Goal: Task Accomplishment & Management: Complete application form

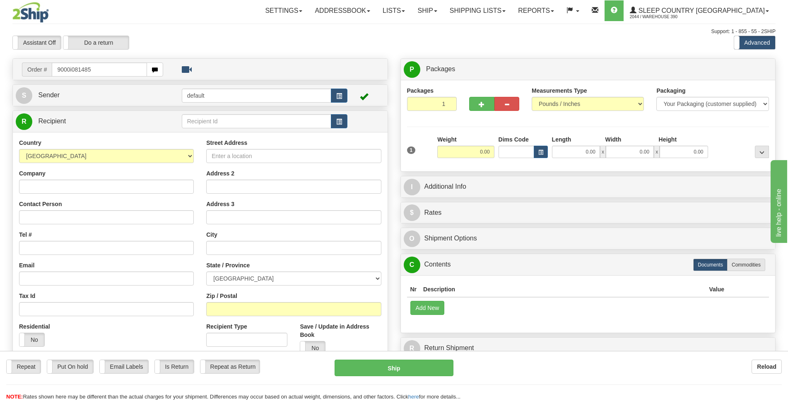
type input "9000i081485"
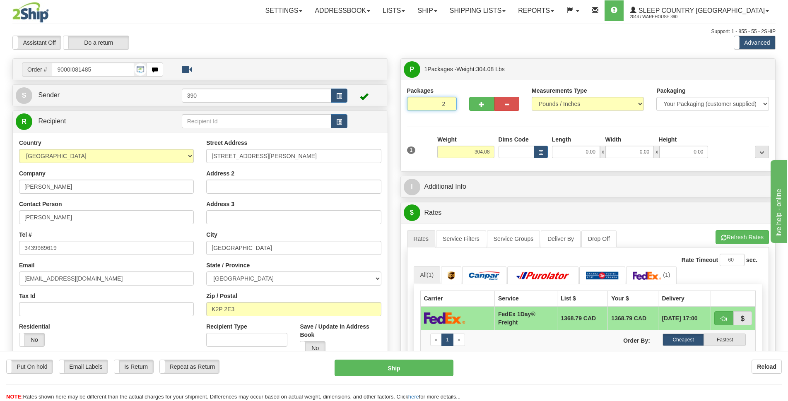
type input "2"
radio input "true"
click at [446, 102] on input "2" at bounding box center [432, 104] width 50 height 14
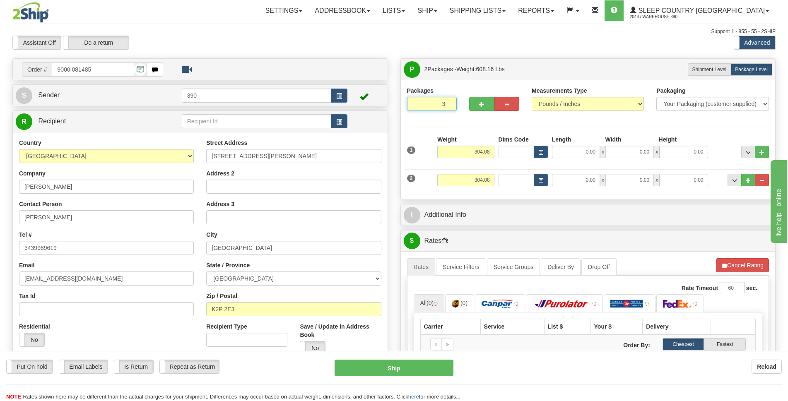
click at [449, 101] on input "3" at bounding box center [432, 104] width 50 height 14
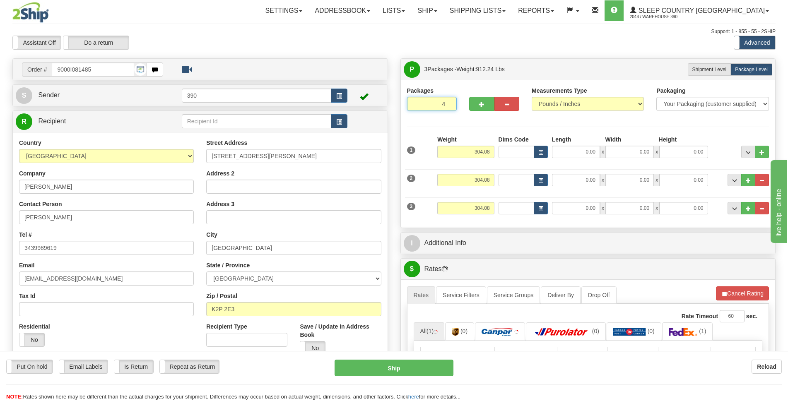
click at [449, 101] on input "4" at bounding box center [432, 104] width 50 height 14
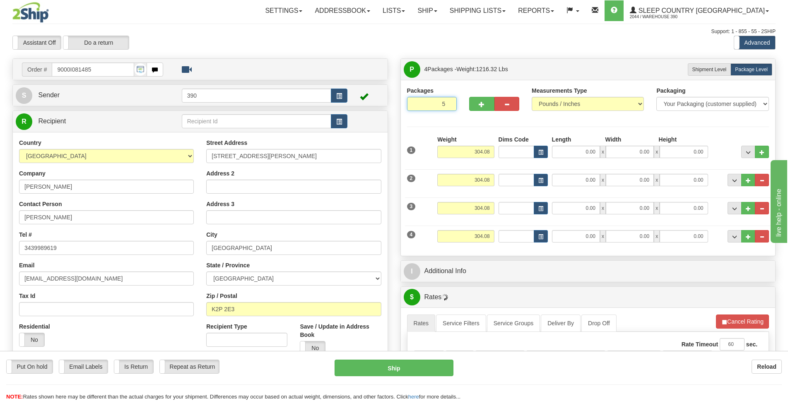
click at [449, 101] on input "5" at bounding box center [432, 104] width 50 height 14
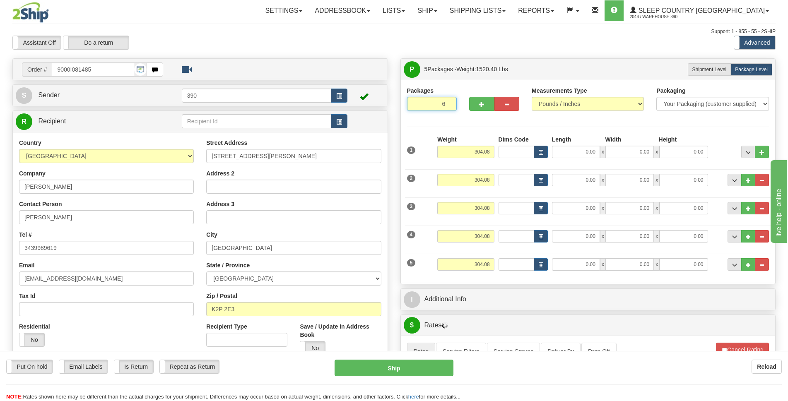
type input "6"
click at [449, 101] on input "6" at bounding box center [432, 104] width 50 height 14
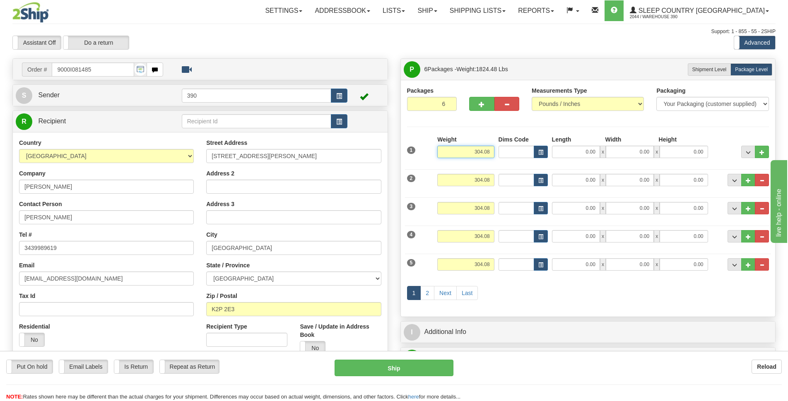
drag, startPoint x: 473, startPoint y: 151, endPoint x: 499, endPoint y: 151, distance: 26.1
click at [499, 151] on div "1 Weight 304.08 Dims Code x" at bounding box center [588, 149] width 367 height 29
type input "55.00"
drag, startPoint x: 475, startPoint y: 181, endPoint x: 513, endPoint y: 185, distance: 37.9
click at [512, 185] on div "2 Weight 304.08 Dims Code Length Width 0.00" at bounding box center [588, 179] width 367 height 28
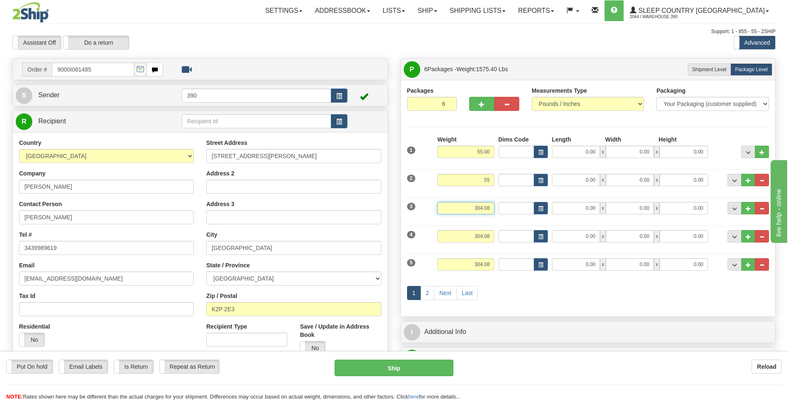
type input "55.00"
click at [482, 210] on input "304.08" at bounding box center [465, 208] width 57 height 12
drag, startPoint x: 469, startPoint y: 212, endPoint x: 509, endPoint y: 214, distance: 40.3
click at [508, 214] on div "3 Weight 304.08 Dims Code Length Width 0.00" at bounding box center [588, 207] width 367 height 28
type input "55.00"
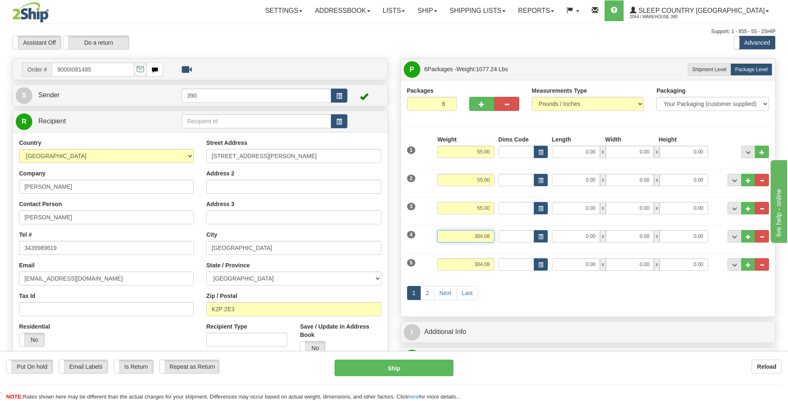
drag, startPoint x: 473, startPoint y: 236, endPoint x: 496, endPoint y: 236, distance: 22.8
click at [496, 236] on div "Weight 304.08" at bounding box center [465, 239] width 61 height 19
click at [488, 157] on input "55.00" at bounding box center [465, 152] width 57 height 12
type input "50.00"
click at [483, 151] on input "55.00" at bounding box center [465, 152] width 57 height 12
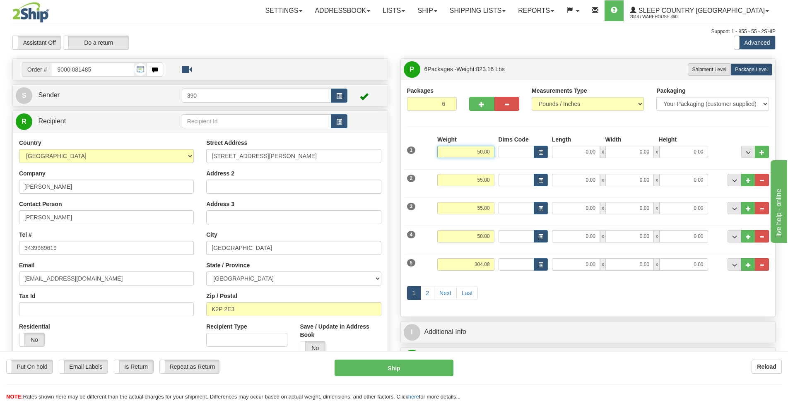
type input "50.00"
click at [484, 177] on input "55.00" at bounding box center [465, 180] width 57 height 12
click at [499, 214] on div at bounding box center [523, 208] width 49 height 12
click at [483, 180] on input "5000.00" at bounding box center [465, 180] width 57 height 12
type input "50.00"
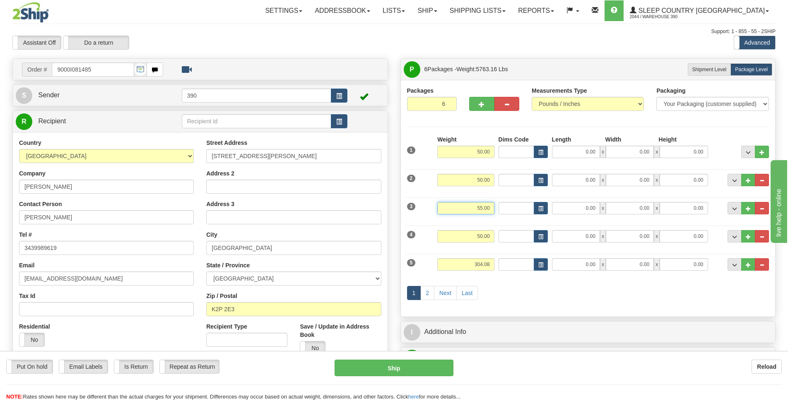
click at [482, 206] on input "55.00" at bounding box center [465, 208] width 57 height 12
type input "50.00"
click at [485, 264] on input "304.08" at bounding box center [465, 264] width 57 height 12
click at [509, 296] on div "1 2 Next Last" at bounding box center [588, 294] width 367 height 33
click at [483, 265] on input "5008.00" at bounding box center [465, 264] width 57 height 12
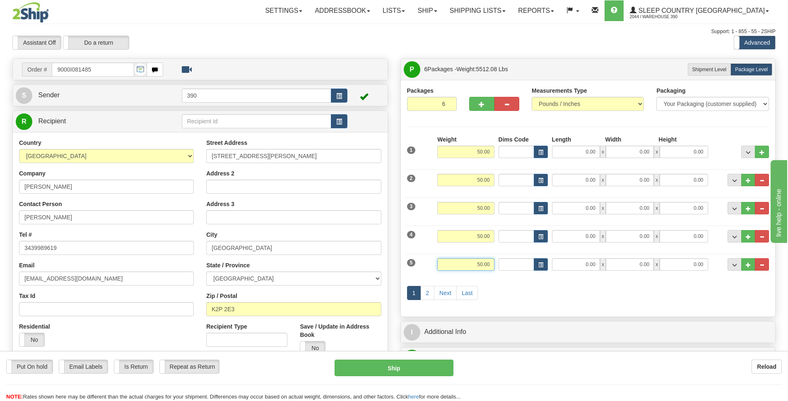
type input "50.00"
click at [512, 285] on div "1 2 Next Last" at bounding box center [588, 294] width 367 height 33
click at [432, 294] on link "2" at bounding box center [427, 293] width 14 height 14
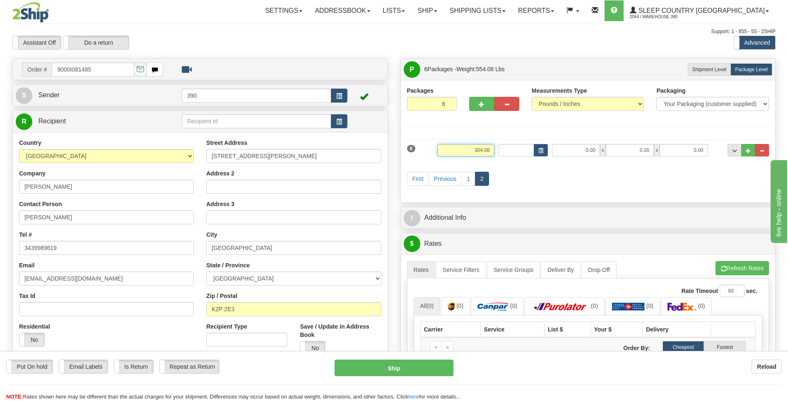
drag, startPoint x: 490, startPoint y: 151, endPoint x: 410, endPoint y: 147, distance: 79.6
click at [410, 147] on div "6 Weight 304.08 Dims Code Length Width 0.00" at bounding box center [588, 149] width 367 height 28
type input "50.00"
click at [530, 184] on div "First Previous 1 2" at bounding box center [588, 180] width 367 height 33
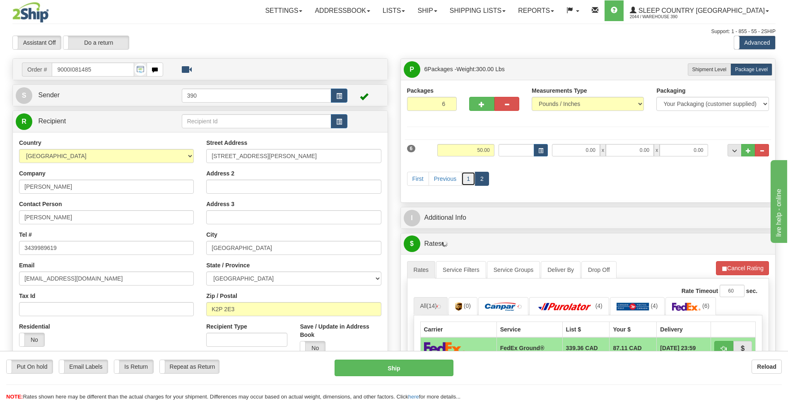
click at [467, 181] on link "1" at bounding box center [468, 179] width 14 height 14
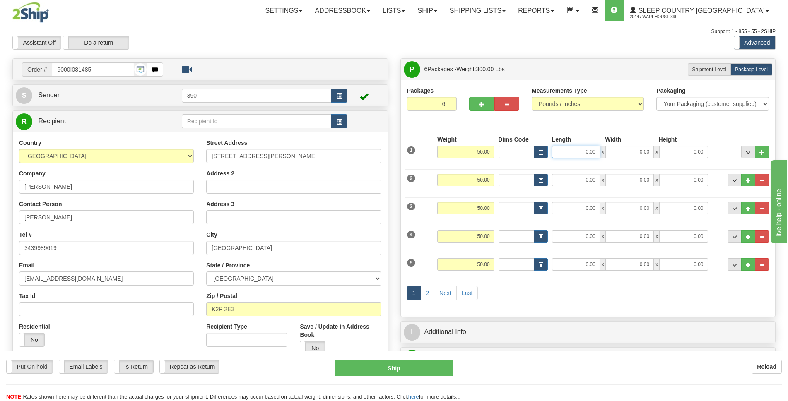
click at [579, 149] on input "0.00" at bounding box center [576, 152] width 48 height 12
type input "15.00"
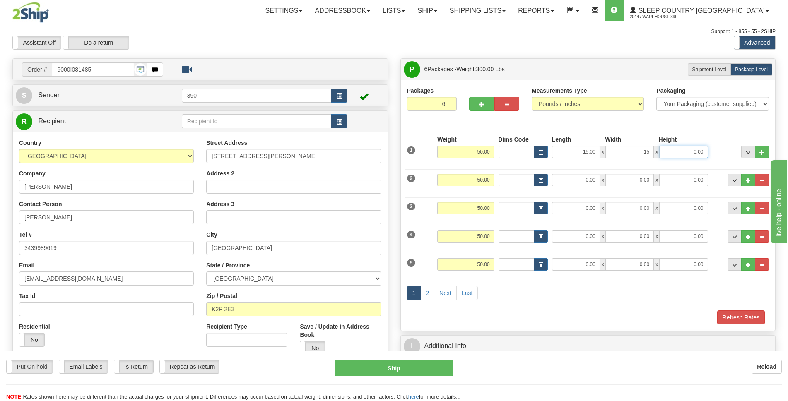
type input "15.00"
type input "40.00"
click at [586, 179] on input "0.00" at bounding box center [576, 180] width 48 height 12
type input "15.00"
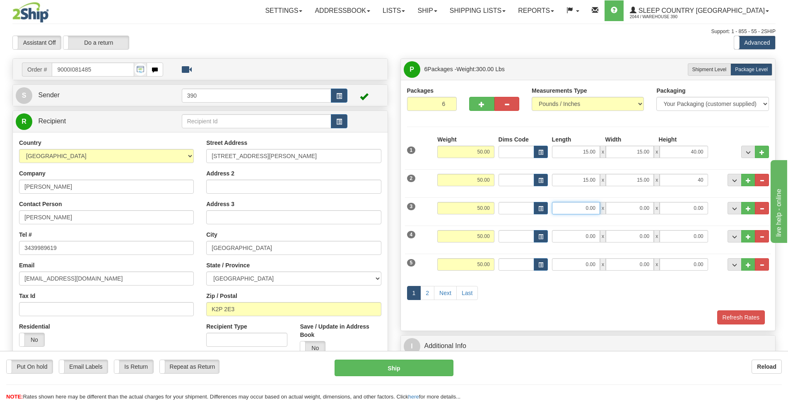
type input "40.00"
click at [591, 208] on input "0.00" at bounding box center [576, 208] width 48 height 12
type input "15.00"
type input "40.00"
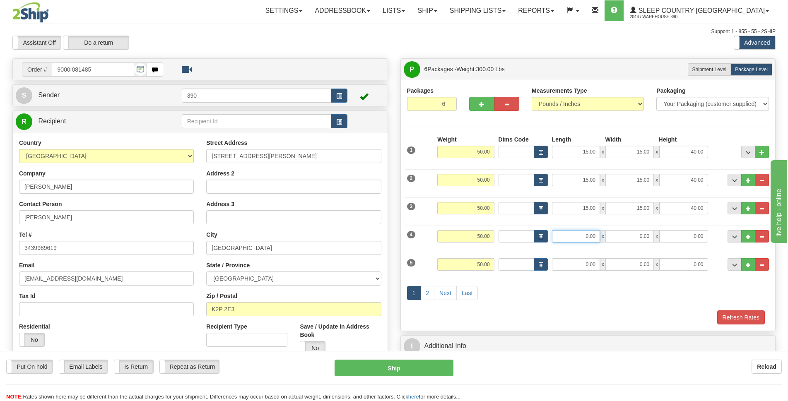
click at [582, 231] on input "0.00" at bounding box center [576, 236] width 48 height 12
type input "15.00"
type input "40.00"
click at [587, 265] on input "0.00" at bounding box center [576, 264] width 48 height 12
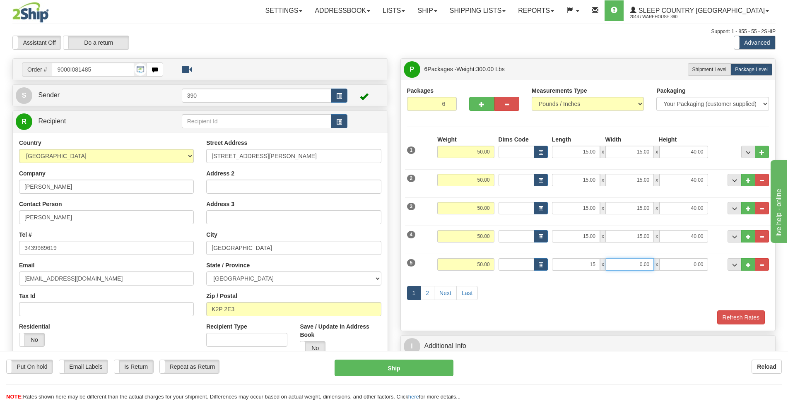
type input "15.00"
type input "40.00"
click at [428, 294] on link "2" at bounding box center [427, 293] width 14 height 14
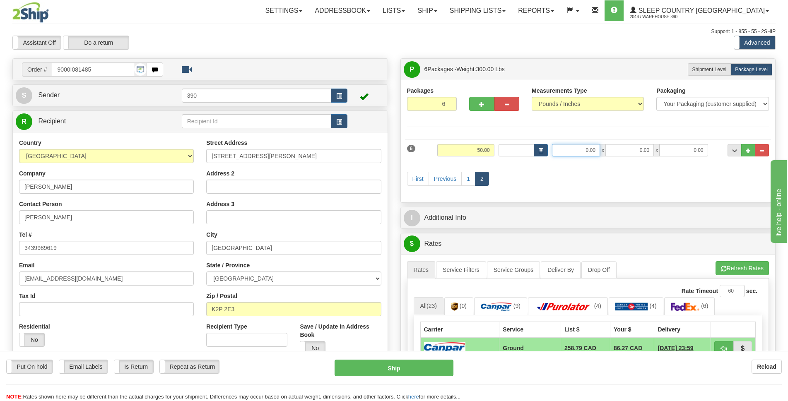
click at [577, 150] on input "0.00" at bounding box center [576, 150] width 48 height 12
type input "15.00"
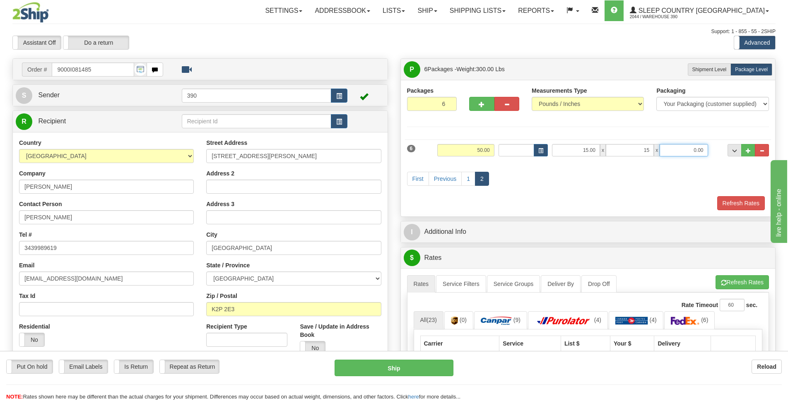
type input "15.00"
type input "40.00"
click at [669, 176] on div "First Previous 1 2" at bounding box center [588, 180] width 367 height 33
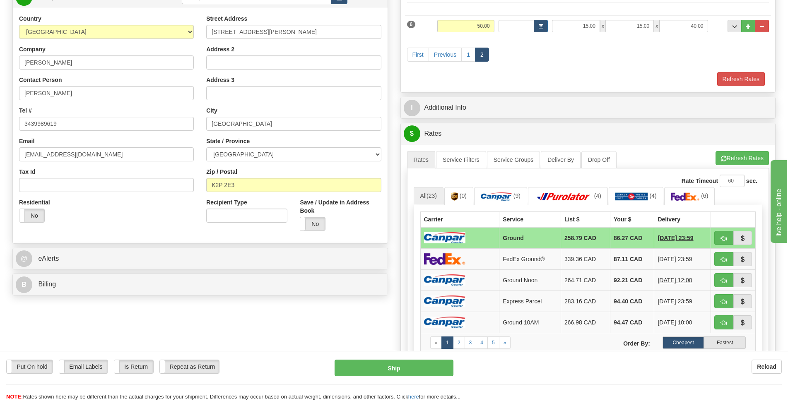
scroll to position [166, 0]
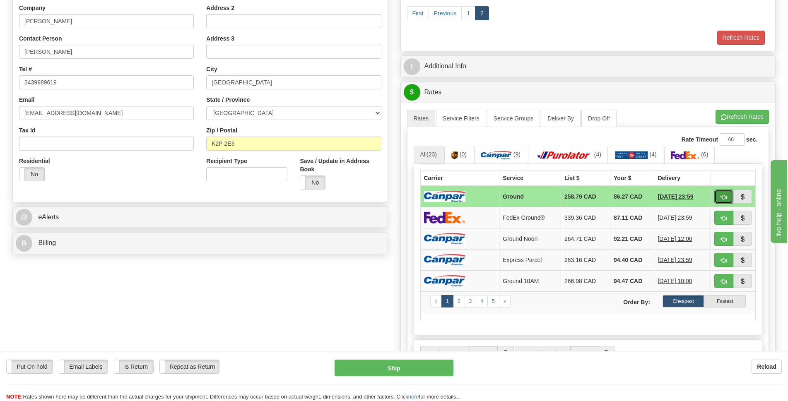
click at [724, 199] on span "button" at bounding box center [724, 197] width 6 height 5
type input "1"
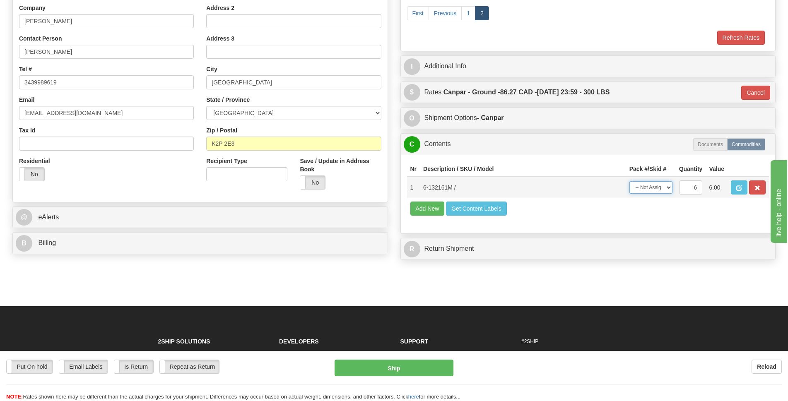
click at [667, 188] on select "-- Not Assigned -- Package 1 Package 2 Package 3 Package 4 Package 5 Package 6 …" at bounding box center [651, 187] width 43 height 12
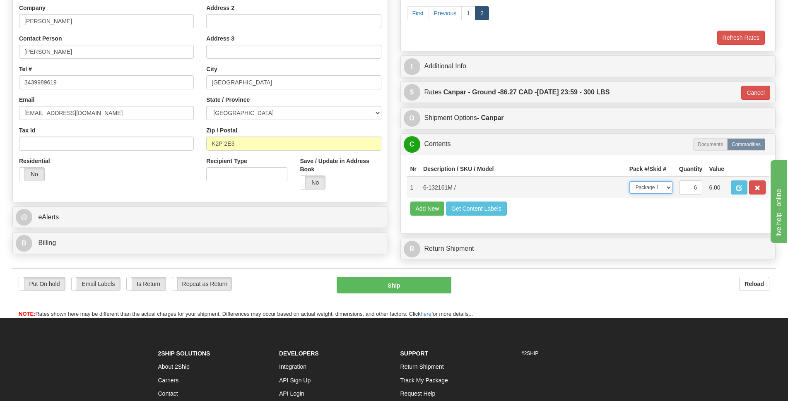
click at [630, 181] on select "-- Not Assigned -- Package 1 Package 2 Package 3 Package 4 Package 5 Package 6 …" at bounding box center [651, 187] width 43 height 12
click at [666, 187] on select "-- Not Assigned -- Package 1 Package 2 Package 3 Package 4 Package 5 Package 6 …" at bounding box center [651, 187] width 43 height 12
select select "SPLIT"
click at [630, 181] on select "-- Not Assigned -- Package 1 Package 2 Package 3 Package 4 Package 5 Package 6 …" at bounding box center [651, 187] width 43 height 12
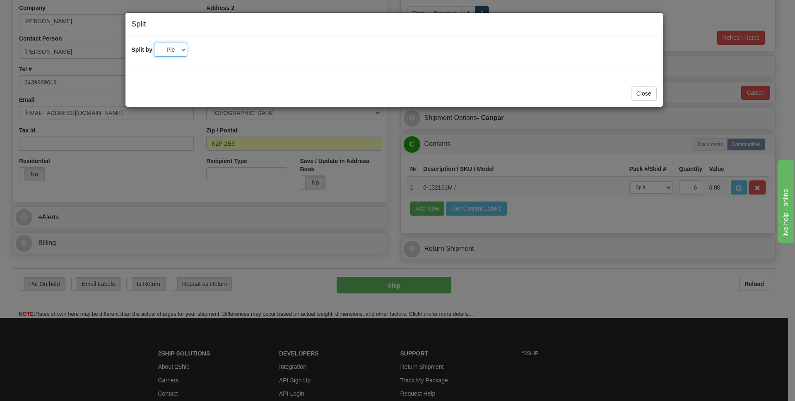
click at [183, 51] on select "-- Please select -- 2 3 4 5 6" at bounding box center [170, 50] width 33 height 14
select select "6"
click at [154, 43] on select "-- Please select -- 2 3 4 5 6" at bounding box center [170, 50] width 33 height 14
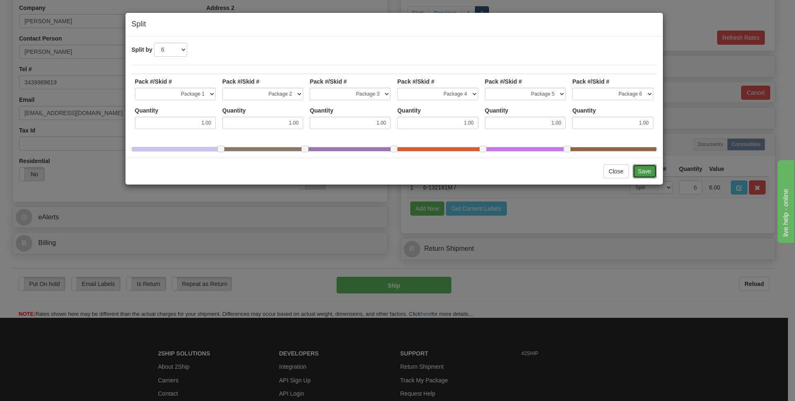
click at [647, 178] on button "Save" at bounding box center [645, 171] width 24 height 14
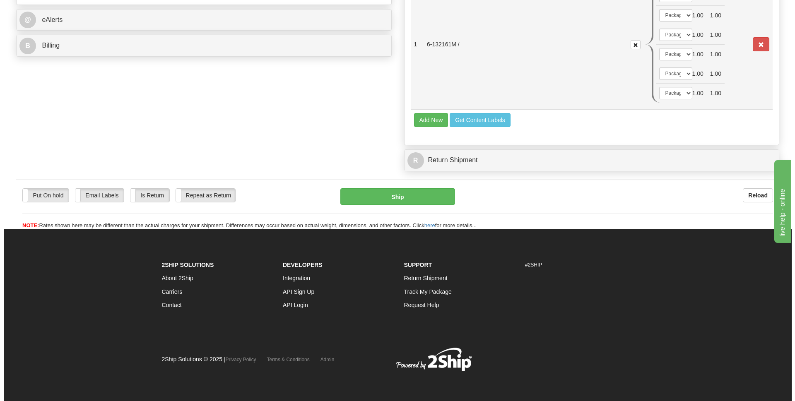
scroll to position [198, 0]
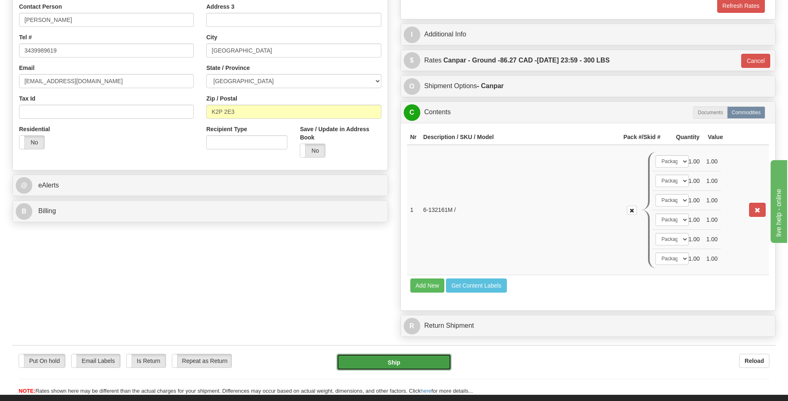
click at [409, 365] on button "Ship" at bounding box center [394, 362] width 115 height 17
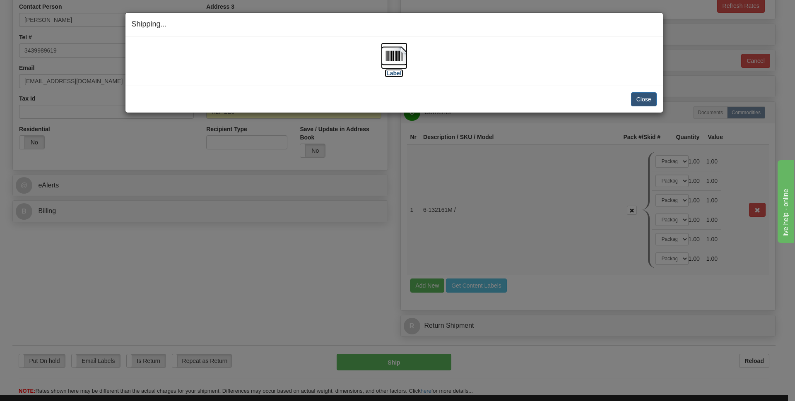
click at [388, 55] on img at bounding box center [394, 56] width 27 height 27
click at [644, 96] on button "Close" at bounding box center [644, 99] width 26 height 14
click at [645, 100] on button "Close" at bounding box center [644, 99] width 26 height 14
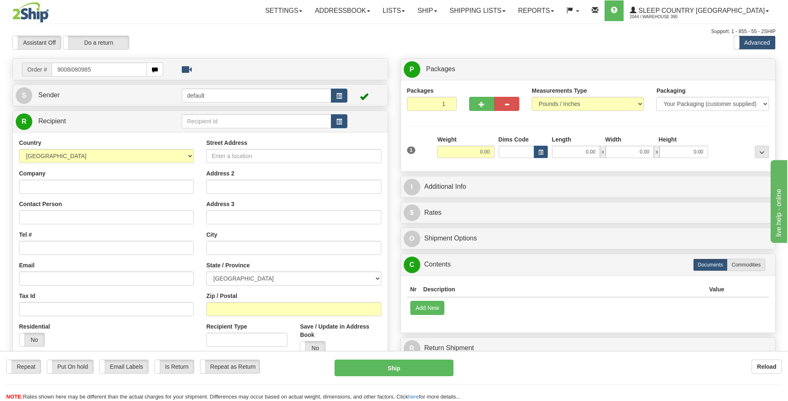
type input "9008i080985"
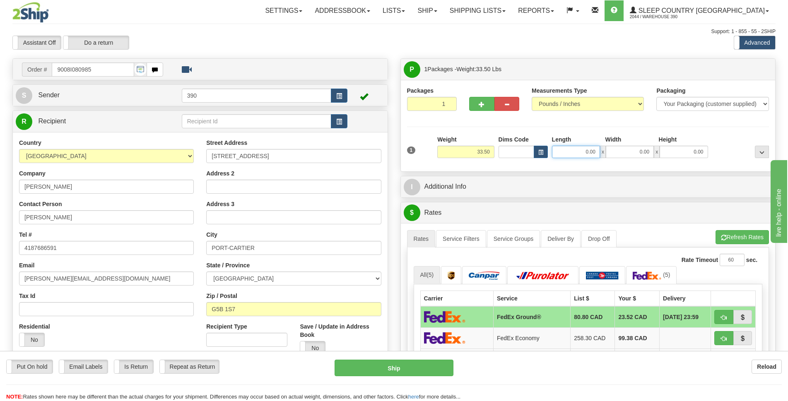
click at [584, 150] on input "0.00" at bounding box center [576, 152] width 48 height 12
type input "18.00"
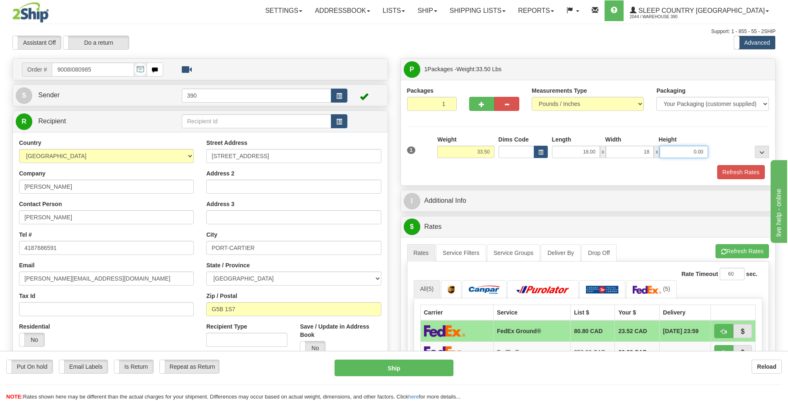
type input "18.00"
type input "40.00"
click at [723, 250] on span "button" at bounding box center [724, 251] width 6 height 5
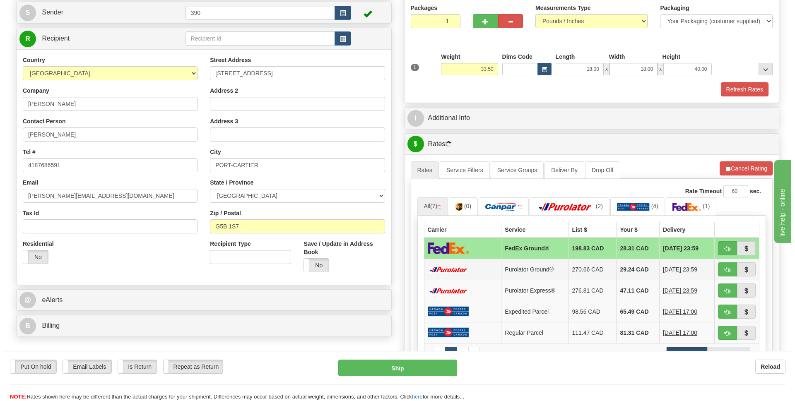
scroll to position [166, 0]
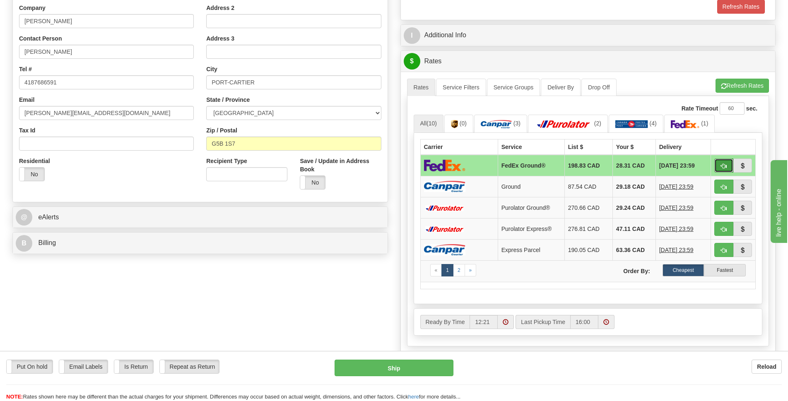
click at [723, 166] on span "button" at bounding box center [724, 166] width 6 height 5
type input "92"
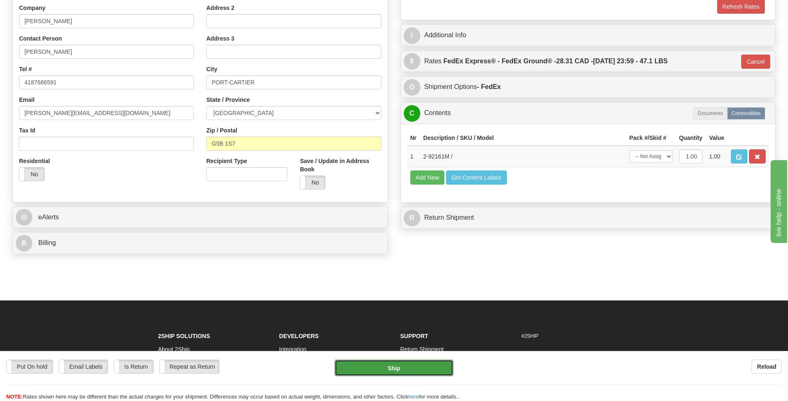
click at [409, 371] on button "Ship" at bounding box center [394, 368] width 119 height 17
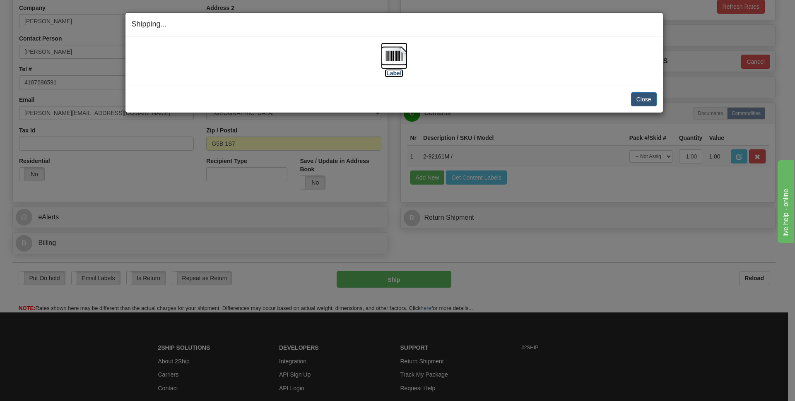
click at [389, 55] on img at bounding box center [394, 56] width 27 height 27
click at [644, 98] on button "Close" at bounding box center [644, 99] width 26 height 14
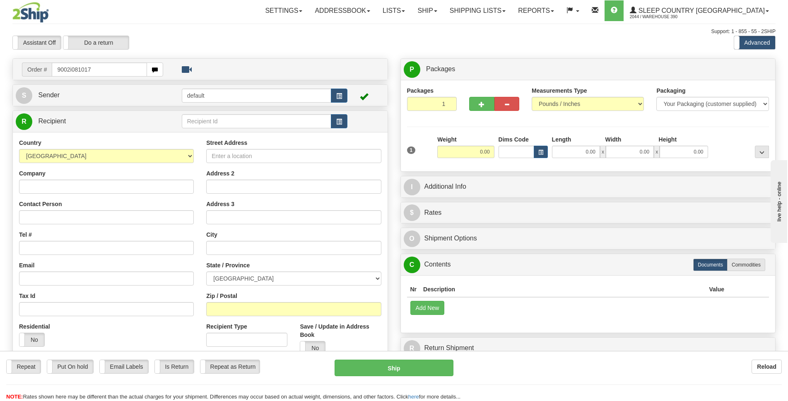
type input "9002i081017"
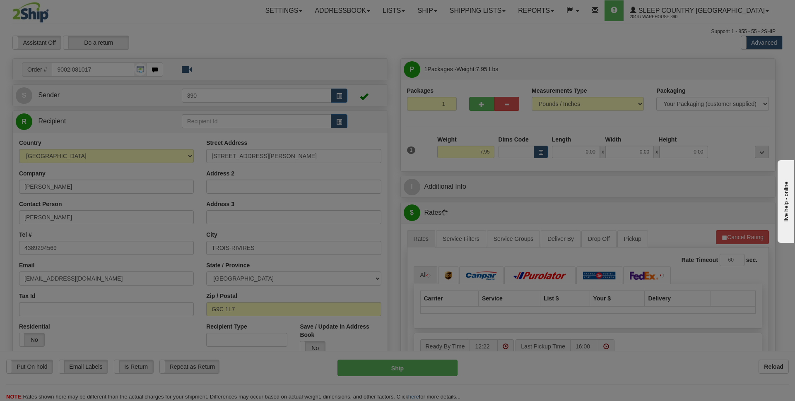
type input "TROIS-RIVIERES"
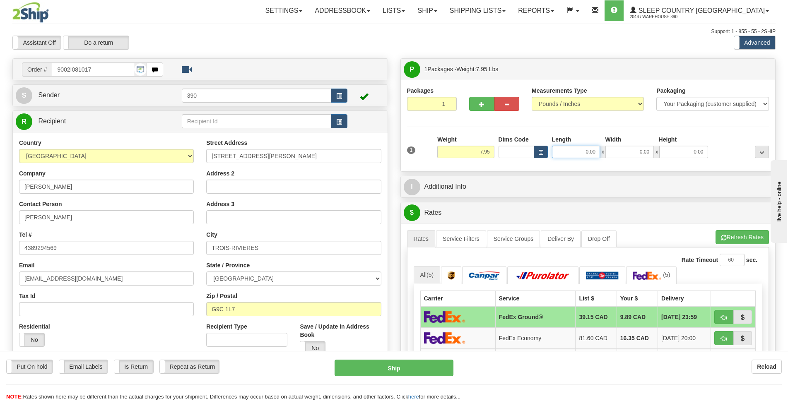
click at [584, 152] on input "0.00" at bounding box center [576, 152] width 48 height 12
type input "3.00"
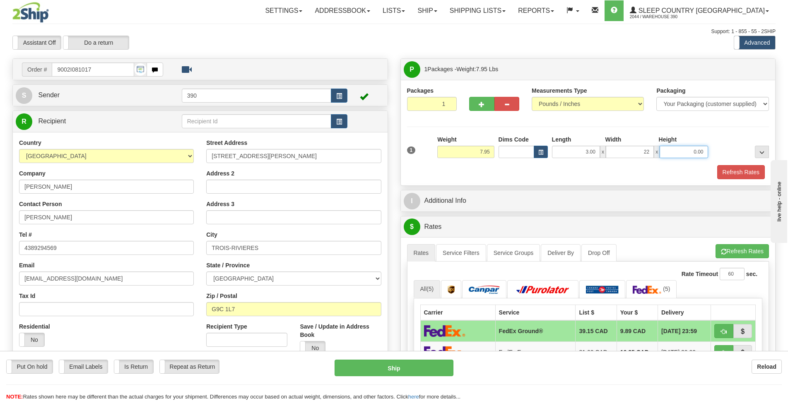
type input "22.00"
type input "17.00"
click at [738, 250] on button "Refresh Rates" at bounding box center [742, 251] width 53 height 14
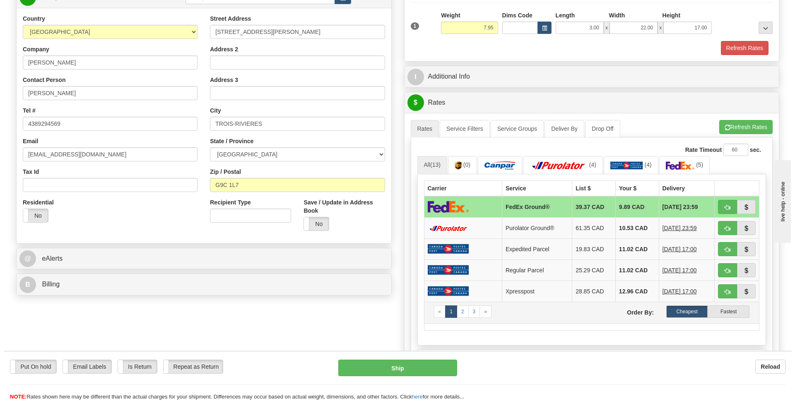
scroll to position [207, 0]
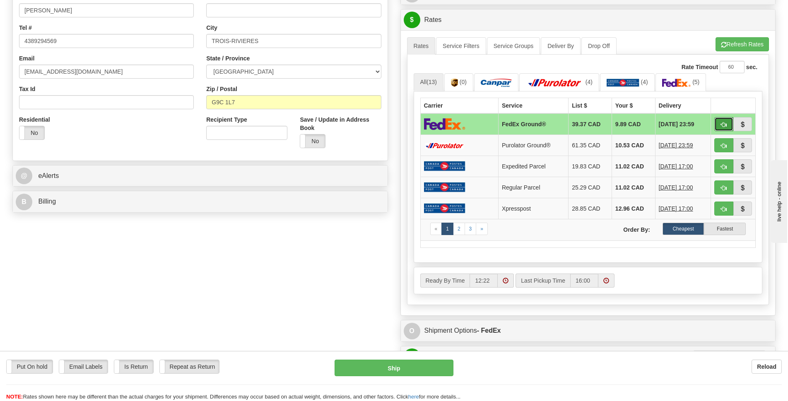
click at [719, 126] on button "button" at bounding box center [723, 124] width 19 height 14
type input "92"
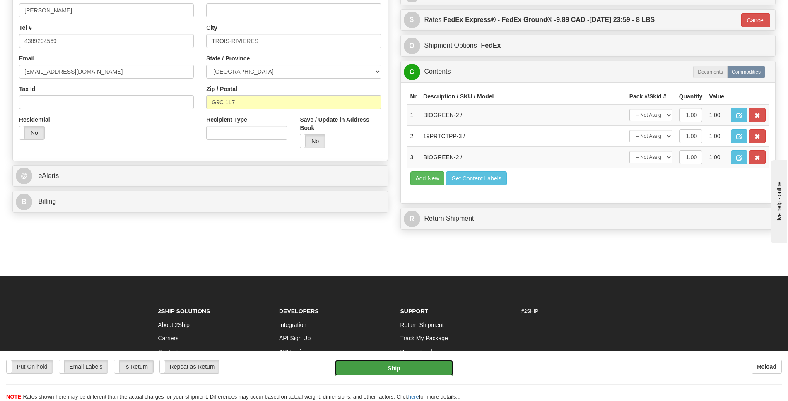
click at [382, 370] on button "Ship" at bounding box center [394, 368] width 119 height 17
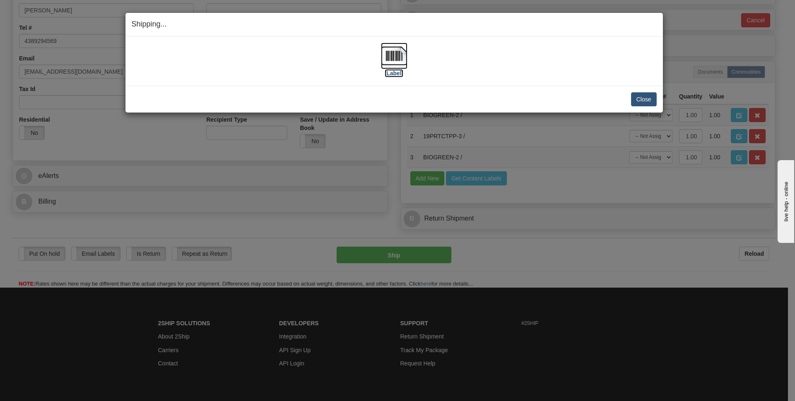
click at [398, 56] on img at bounding box center [394, 56] width 27 height 27
click at [635, 96] on button "Close" at bounding box center [644, 99] width 26 height 14
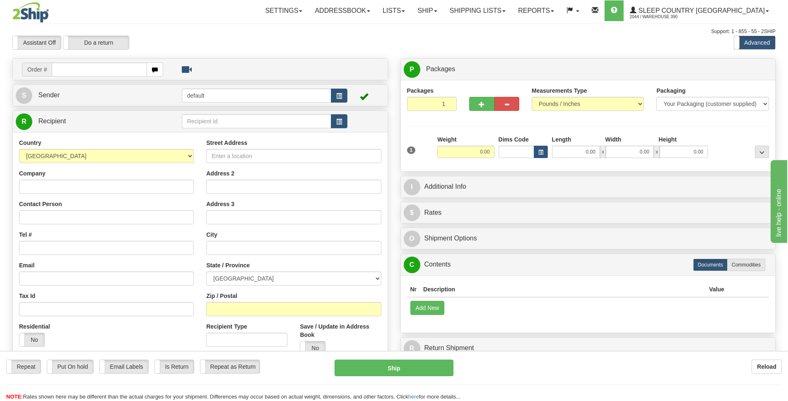
click at [71, 72] on input "text" at bounding box center [99, 70] width 95 height 14
click at [80, 57] on div "Toggle navigation Settings Shipping Preferences Fields Preferences New" at bounding box center [394, 233] width 788 height 466
click at [77, 70] on input "text" at bounding box center [99, 70] width 95 height 14
type input "9002I082722"
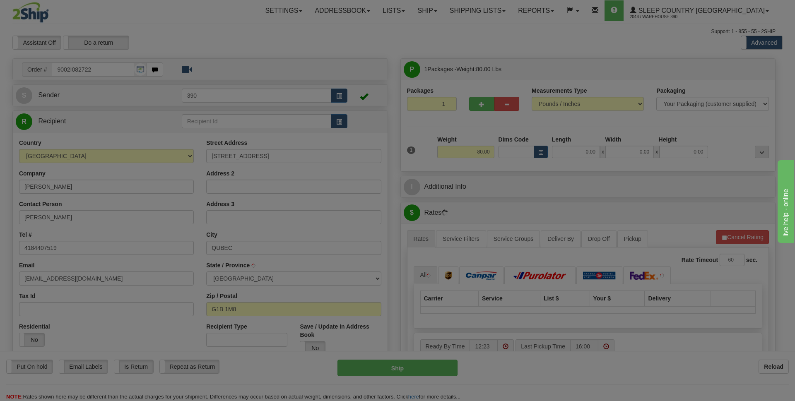
type input "[GEOGRAPHIC_DATA]"
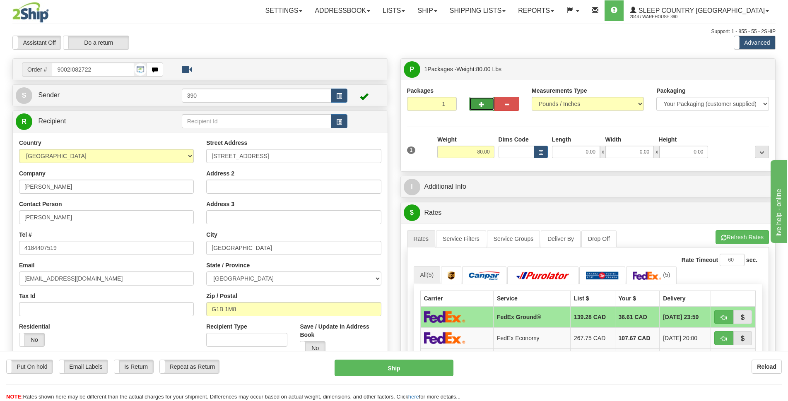
click at [480, 105] on span "button" at bounding box center [482, 104] width 6 height 5
radio input "true"
type input "2"
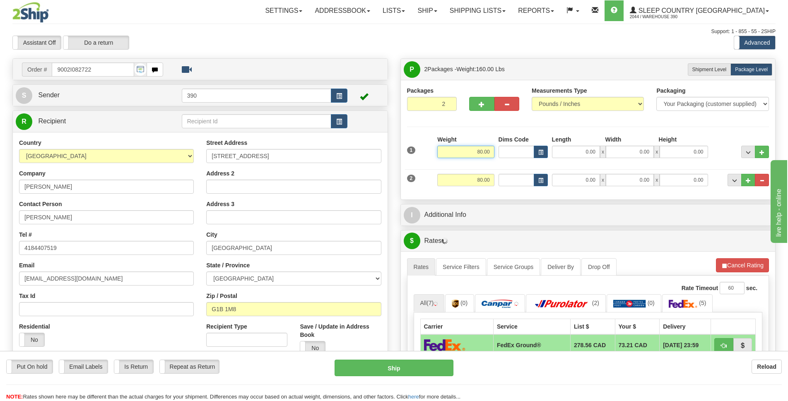
drag, startPoint x: 476, startPoint y: 150, endPoint x: 492, endPoint y: 153, distance: 15.9
click at [492, 153] on input "80.00" at bounding box center [465, 152] width 57 height 12
type input "40.00"
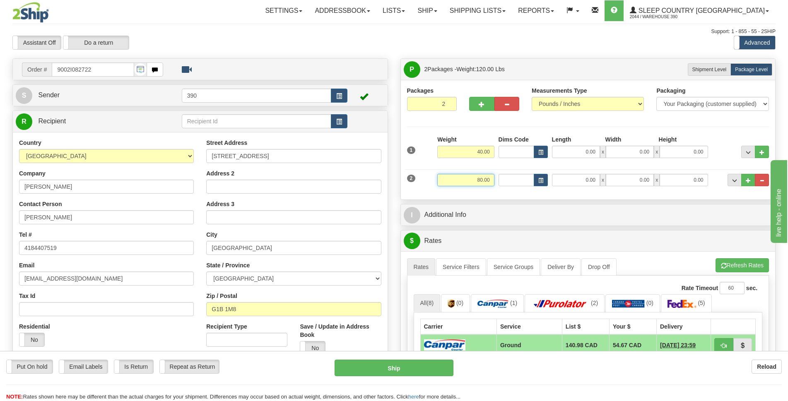
drag, startPoint x: 474, startPoint y: 181, endPoint x: 501, endPoint y: 185, distance: 27.2
click at [501, 185] on div "2 Weight 80.00 Dims Code Length Width Height" at bounding box center [588, 179] width 367 height 28
type input "40.00"
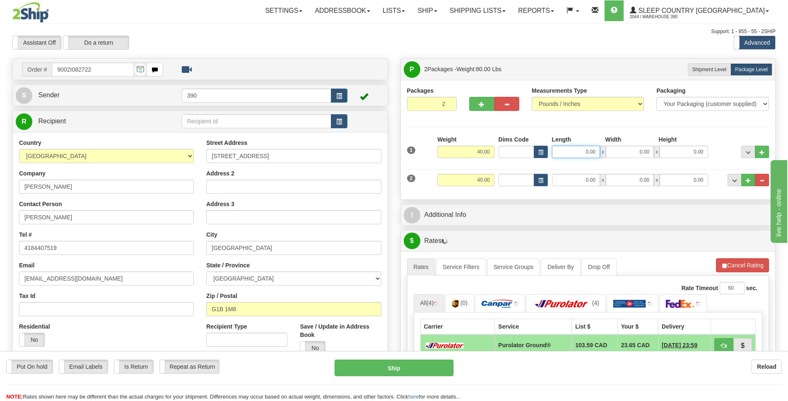
click at [589, 151] on input "0.00" at bounding box center [576, 152] width 48 height 12
type input "20.00"
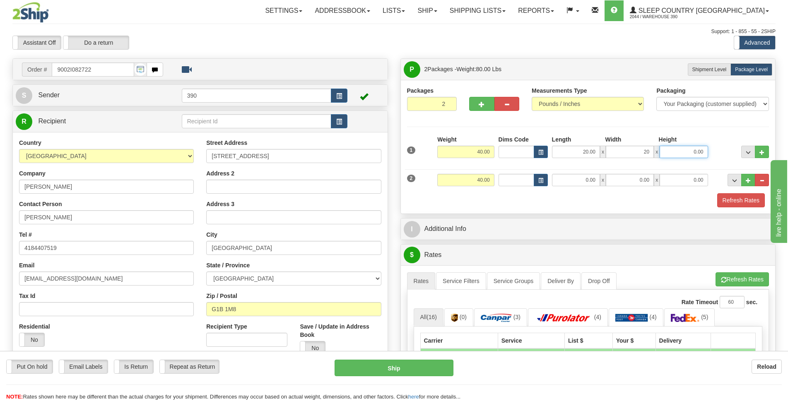
type input "20.00"
type input "40.00"
click at [589, 184] on input "0.00" at bounding box center [576, 180] width 48 height 12
type input "20.00"
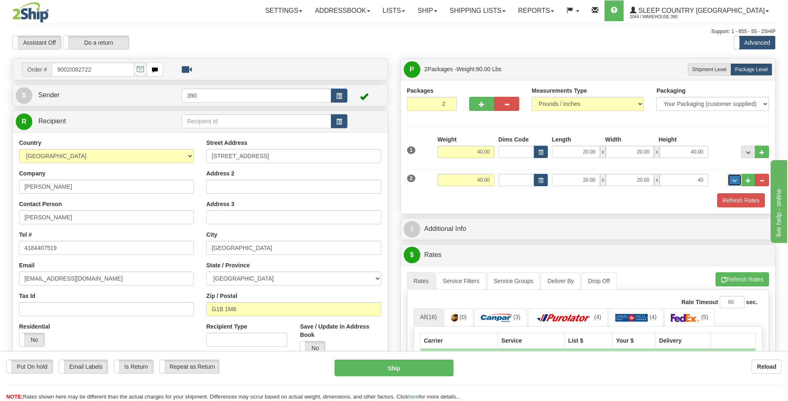
type input "40.00"
click at [720, 196] on button "Refresh Rates" at bounding box center [741, 200] width 48 height 14
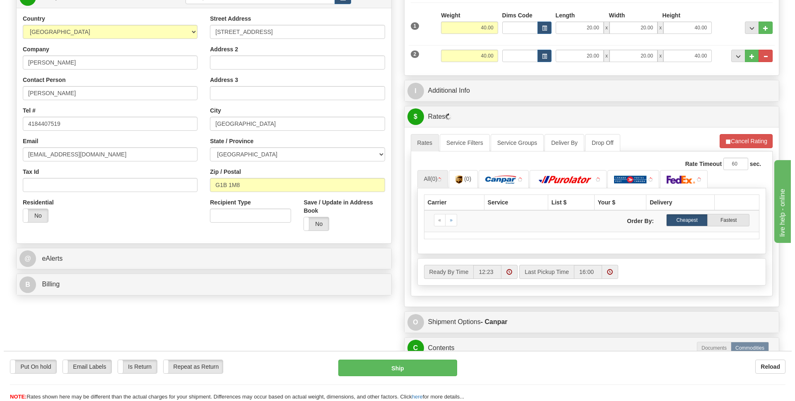
scroll to position [207, 0]
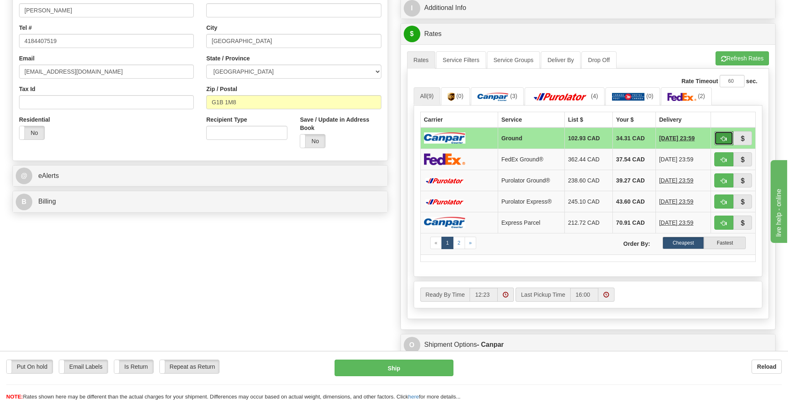
click at [722, 136] on span "button" at bounding box center [724, 138] width 6 height 5
type input "1"
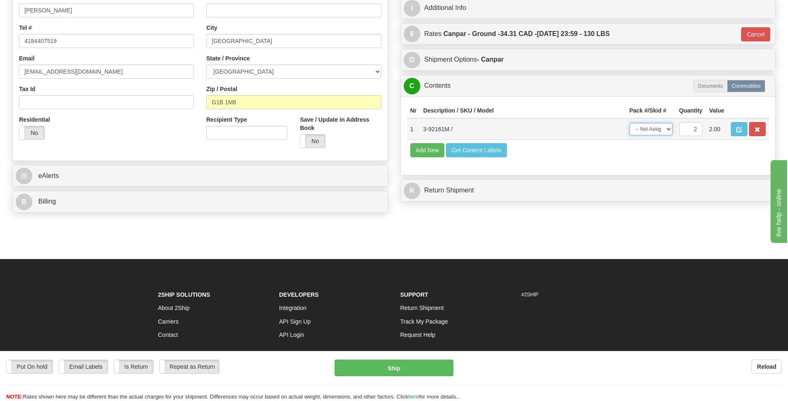
click at [672, 129] on select "-- Not Assigned -- Package 1 Package 2 Split" at bounding box center [651, 129] width 43 height 12
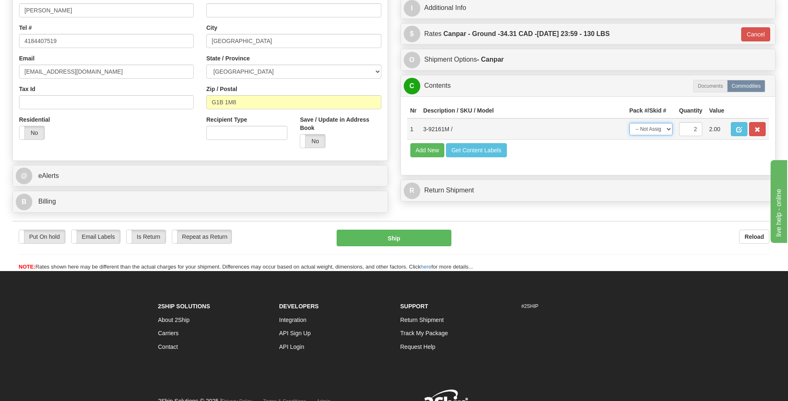
select select "SPLIT"
click at [630, 123] on select "-- Not Assigned -- Package 1 Package 2 Split" at bounding box center [651, 129] width 43 height 12
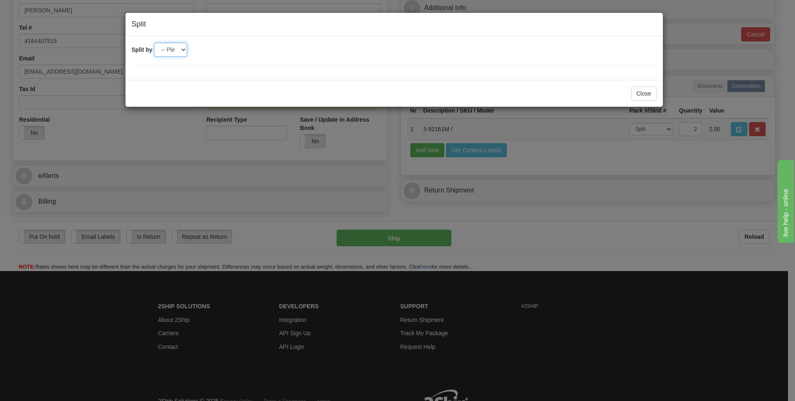
click at [179, 51] on select "-- Please select -- 2" at bounding box center [170, 50] width 33 height 14
select select "2"
click at [154, 43] on select "-- Please select -- 2" at bounding box center [170, 50] width 33 height 14
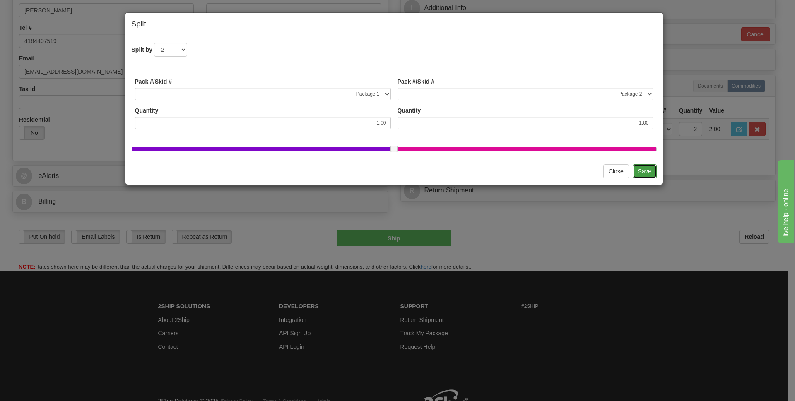
click at [642, 179] on button "Save" at bounding box center [645, 171] width 24 height 14
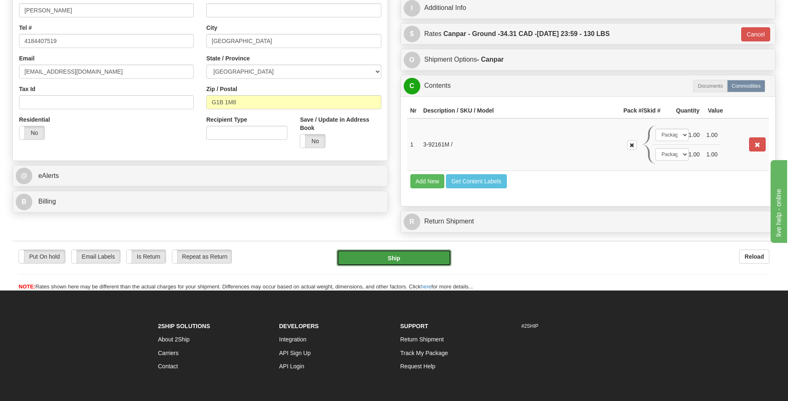
click at [425, 254] on button "Ship" at bounding box center [394, 258] width 115 height 17
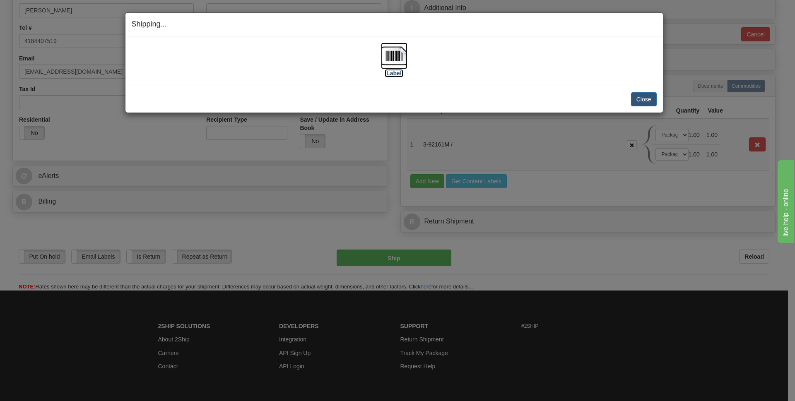
click at [392, 57] on img at bounding box center [394, 56] width 27 height 27
drag, startPoint x: 640, startPoint y: 101, endPoint x: 623, endPoint y: 108, distance: 18.2
click at [641, 101] on button "Close" at bounding box center [644, 99] width 26 height 14
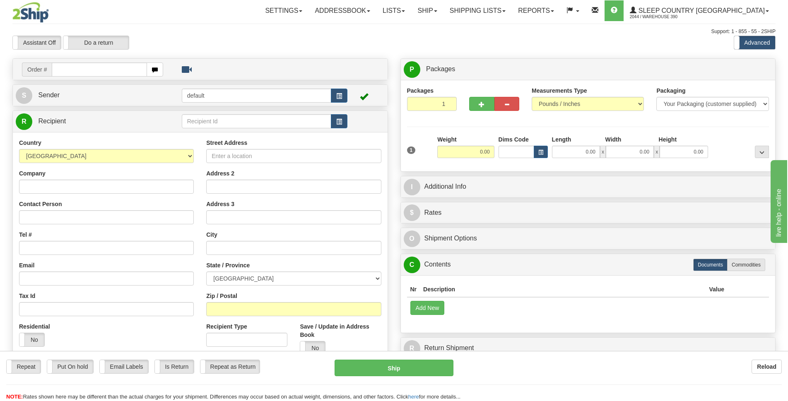
click at [100, 72] on input "text" at bounding box center [99, 70] width 95 height 14
type input "9002I082997"
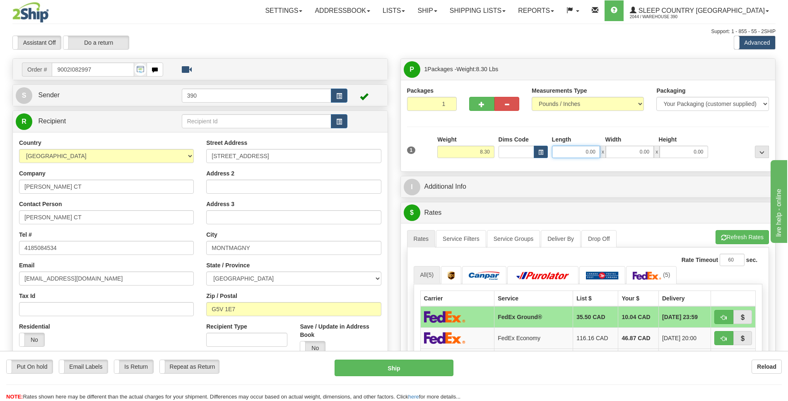
click at [587, 150] on input "0.00" at bounding box center [576, 152] width 48 height 12
type input "12.00"
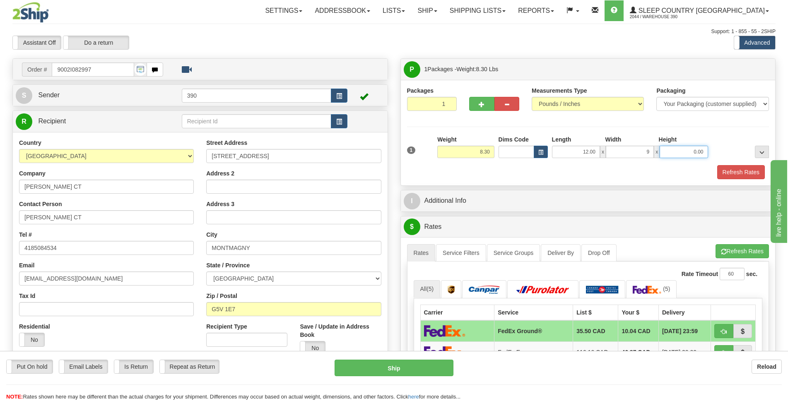
type input "9.00"
type input "3.00"
click at [738, 253] on button "Refresh Rates" at bounding box center [742, 251] width 53 height 14
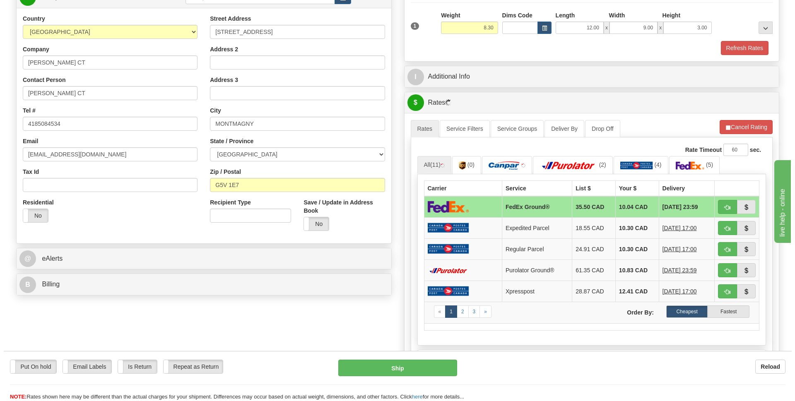
scroll to position [166, 0]
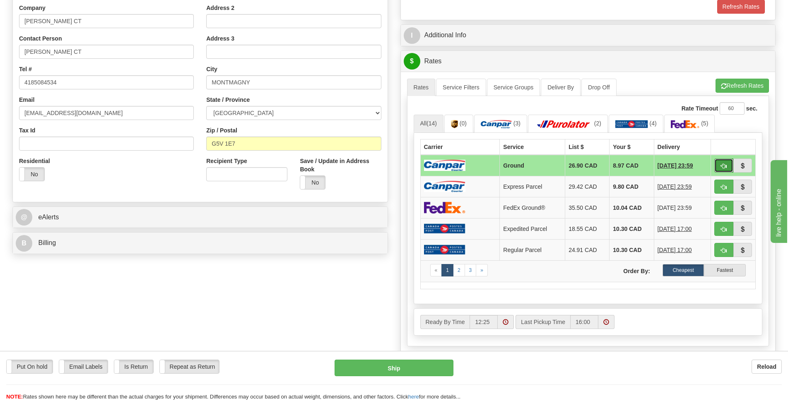
click at [729, 165] on button "button" at bounding box center [723, 166] width 19 height 14
type input "1"
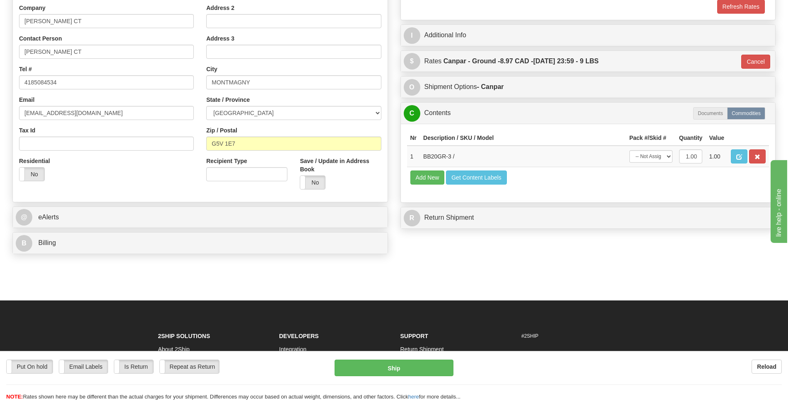
click at [377, 378] on div "Put On hold Put On hold Email Labels Email Labels Edit Is Return Is Return Repe…" at bounding box center [394, 380] width 788 height 41
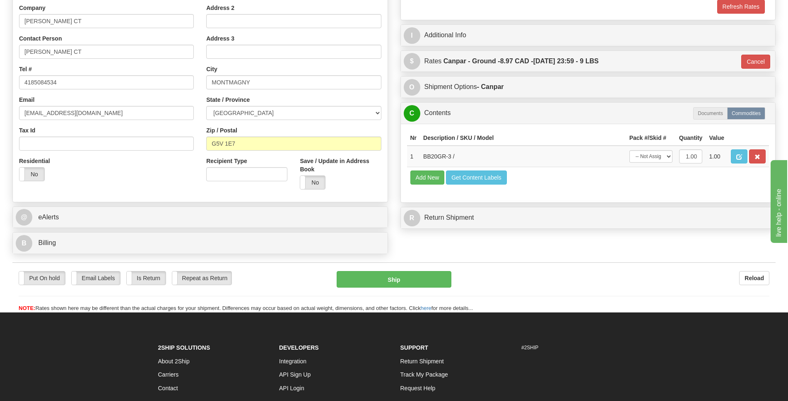
click at [383, 372] on li "API Sign Up" at bounding box center [333, 375] width 109 height 14
click at [394, 280] on button "Ship" at bounding box center [394, 279] width 115 height 17
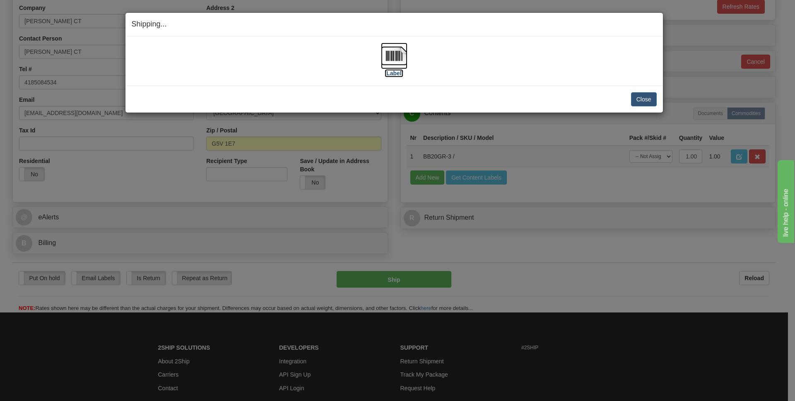
click at [393, 56] on img at bounding box center [394, 56] width 27 height 27
click at [639, 96] on button "Close" at bounding box center [644, 99] width 26 height 14
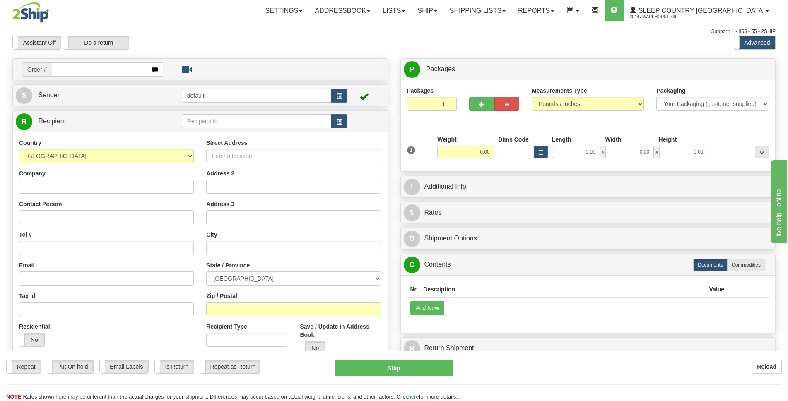
click at [102, 70] on input "text" at bounding box center [99, 70] width 95 height 14
type input "9002I083080"
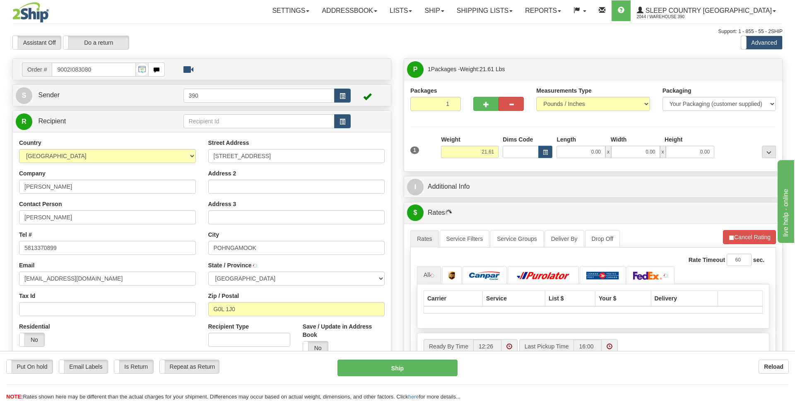
type input "POHENEGAMOOK"
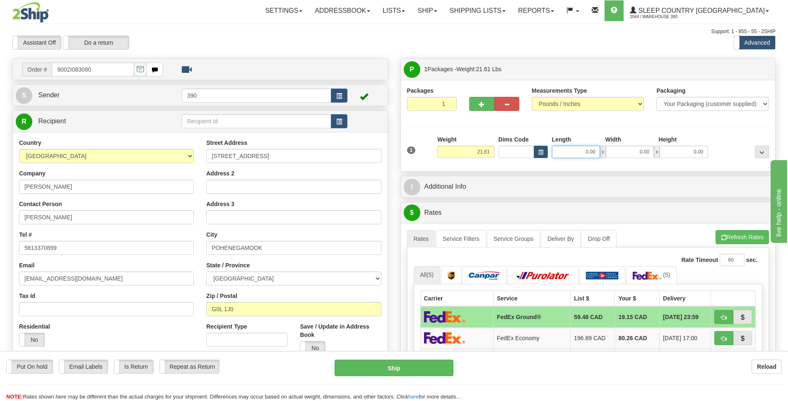
click at [580, 153] on input "0.00" at bounding box center [576, 152] width 48 height 12
type input "10.00"
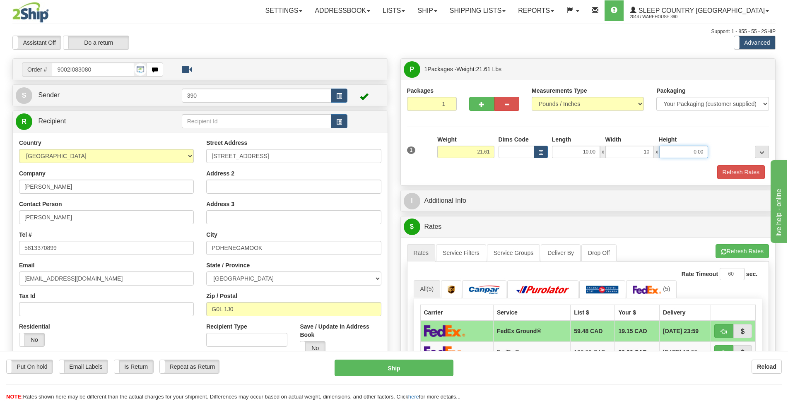
type input "10.00"
type input "20.00"
click at [731, 171] on button "Refresh Rates" at bounding box center [741, 172] width 48 height 14
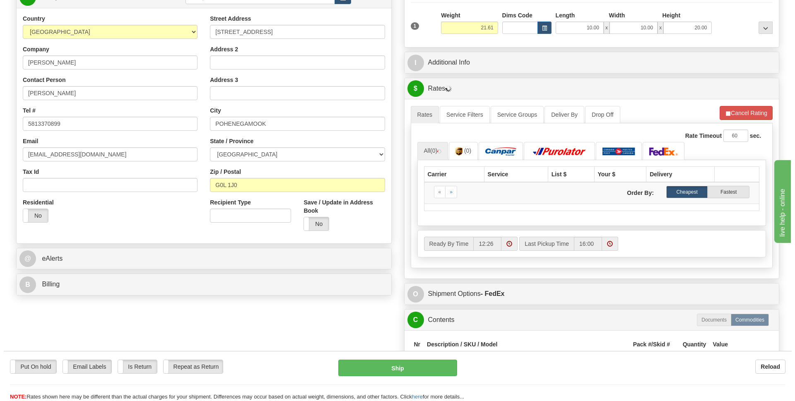
scroll to position [166, 0]
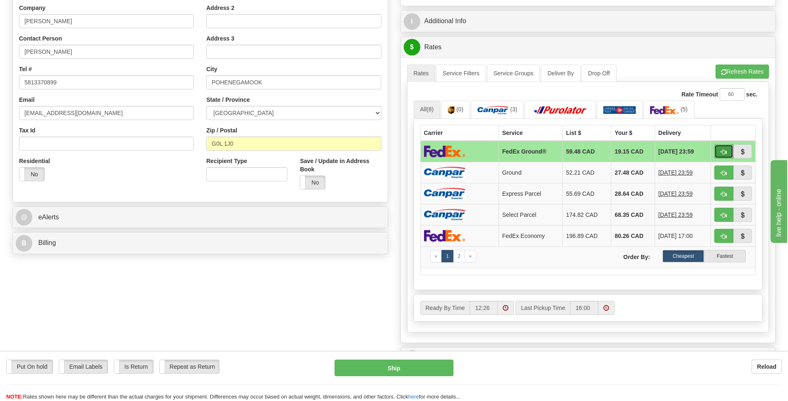
click at [723, 150] on span "button" at bounding box center [724, 152] width 6 height 5
type input "92"
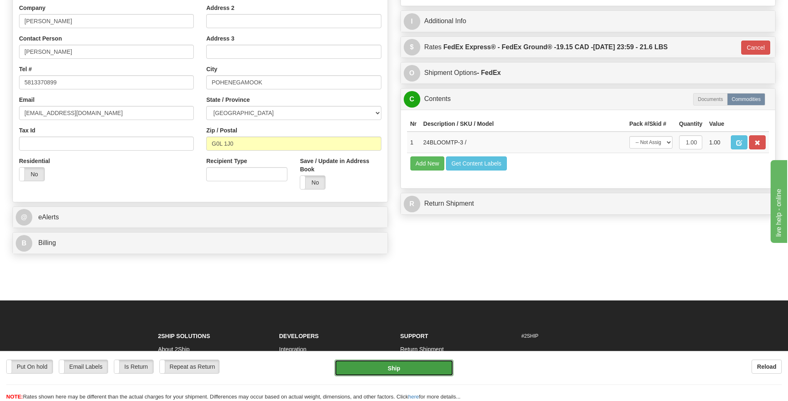
click at [381, 369] on button "Ship" at bounding box center [394, 368] width 119 height 17
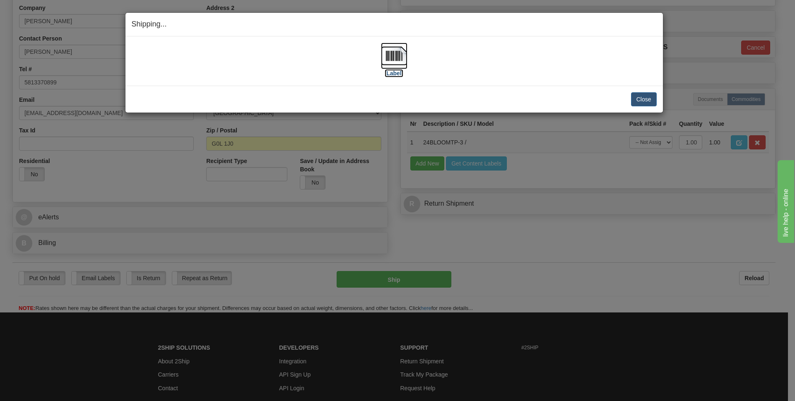
click at [389, 58] on img at bounding box center [394, 56] width 27 height 27
click at [647, 100] on button "Close" at bounding box center [644, 99] width 26 height 14
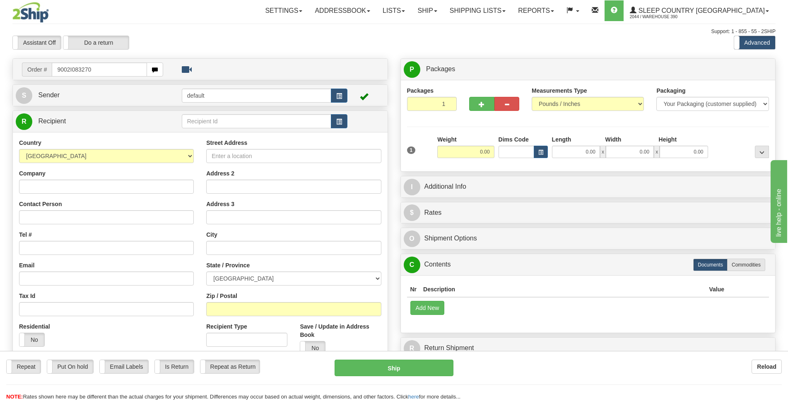
type input "9002I083270"
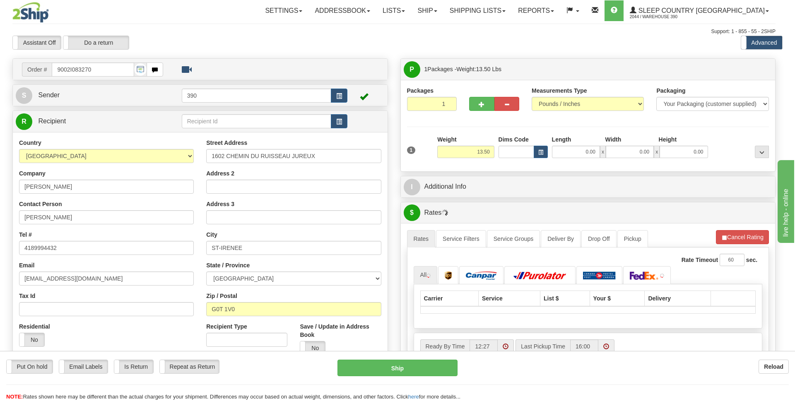
type input "SAINT-IRENEE"
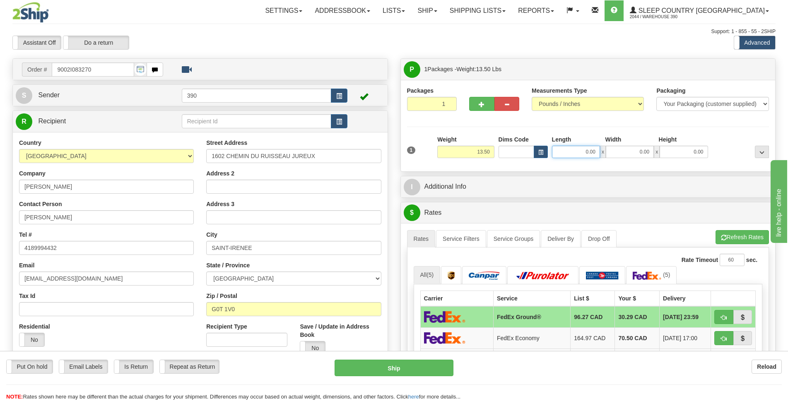
click at [582, 152] on input "0.00" at bounding box center [576, 152] width 48 height 12
type input "8.00"
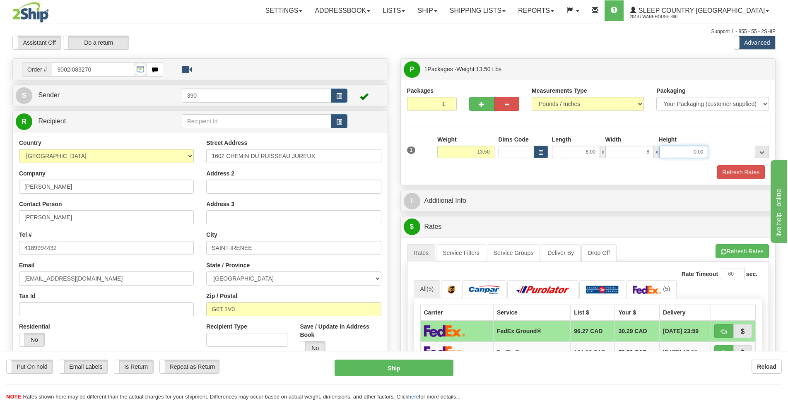
type input "8.00"
type input "20.00"
click at [726, 170] on button "Refresh Rates" at bounding box center [741, 172] width 48 height 14
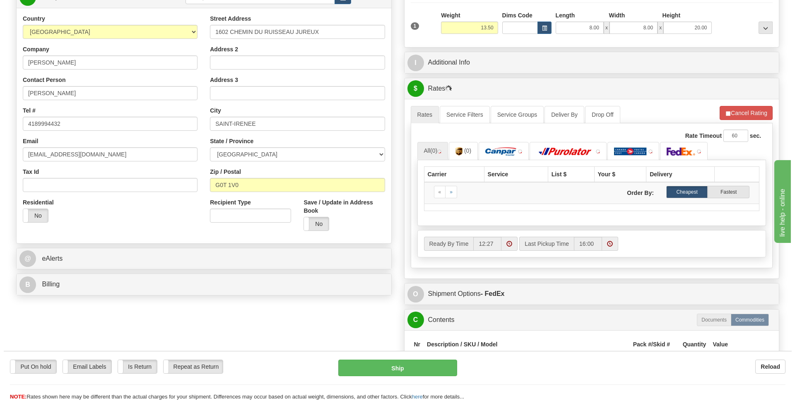
scroll to position [207, 0]
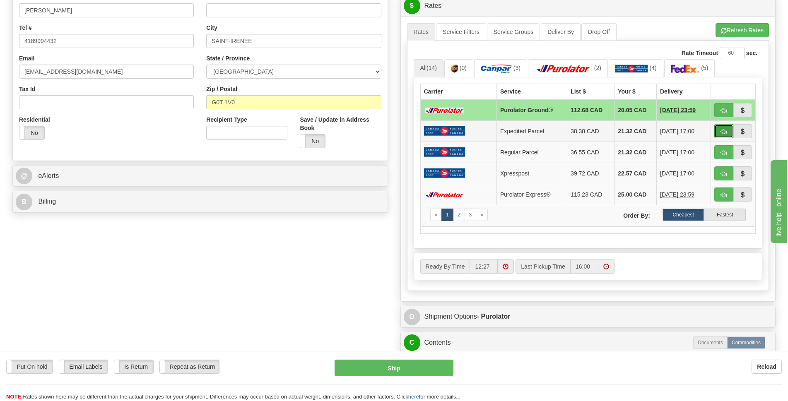
click at [725, 130] on span "button" at bounding box center [724, 131] width 6 height 5
type input "DOM.EP"
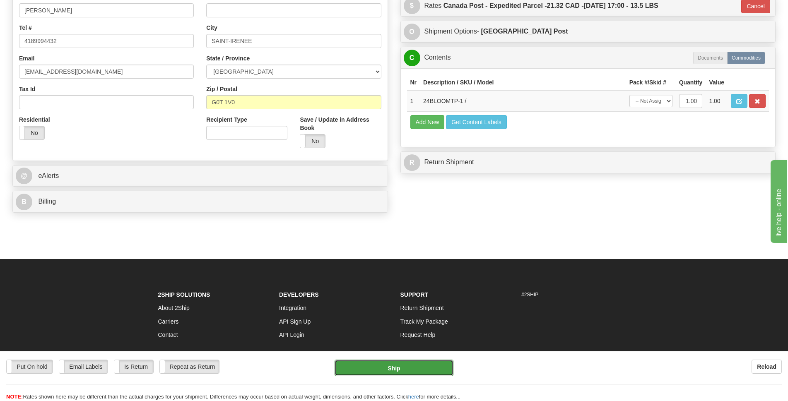
click at [411, 369] on button "Ship" at bounding box center [394, 368] width 119 height 17
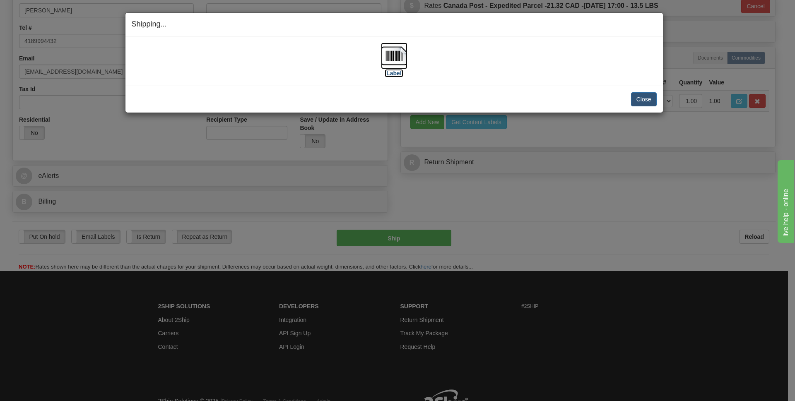
click at [391, 57] on img at bounding box center [394, 56] width 27 height 27
click at [652, 101] on button "Close" at bounding box center [644, 99] width 26 height 14
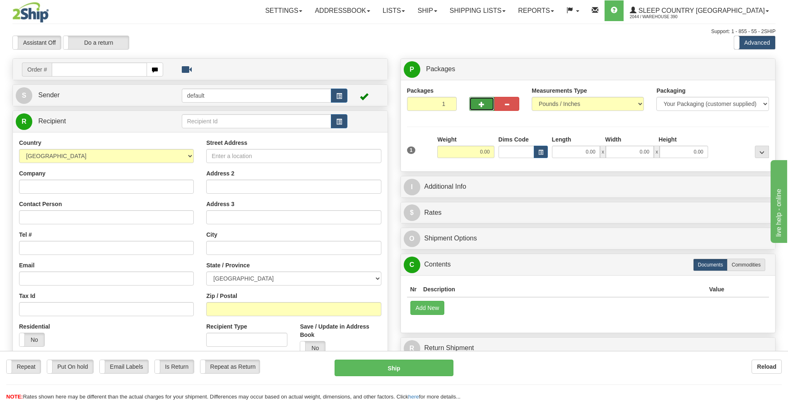
click at [485, 100] on button "button" at bounding box center [481, 104] width 25 height 14
radio input "true"
type input "2"
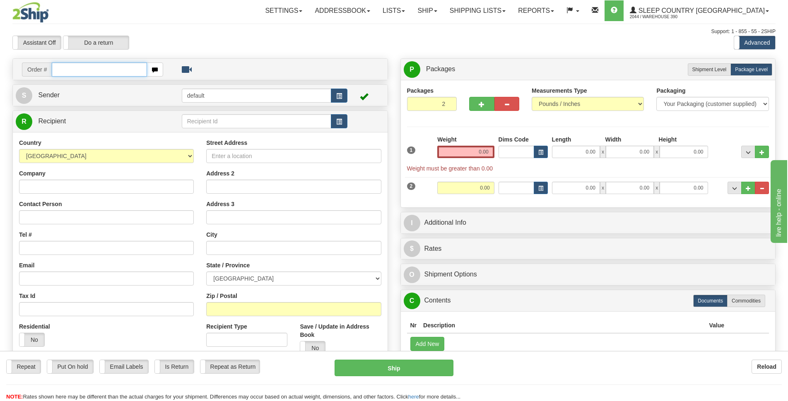
click at [106, 69] on input "text" at bounding box center [99, 70] width 95 height 14
type input "9008I081041"
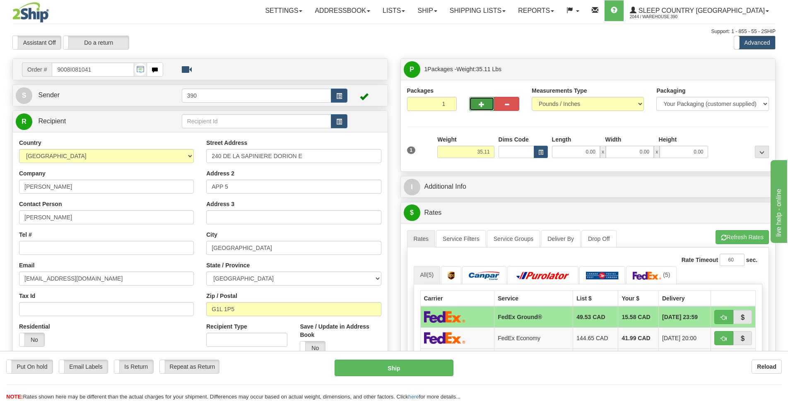
click at [477, 107] on button "button" at bounding box center [481, 104] width 25 height 14
radio input "true"
type input "2"
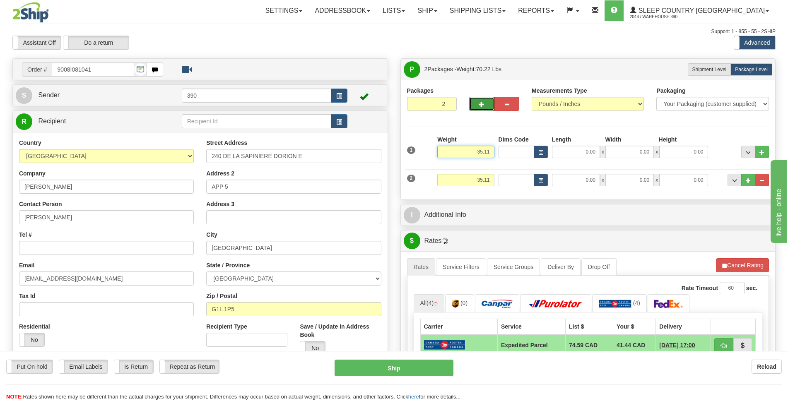
click at [480, 149] on input "35.11" at bounding box center [465, 152] width 57 height 12
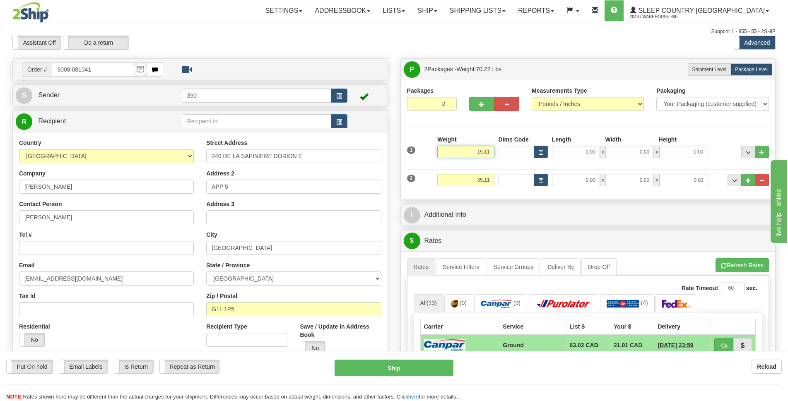
type input "15.11"
click at [482, 177] on input "35.11" at bounding box center [465, 180] width 57 height 12
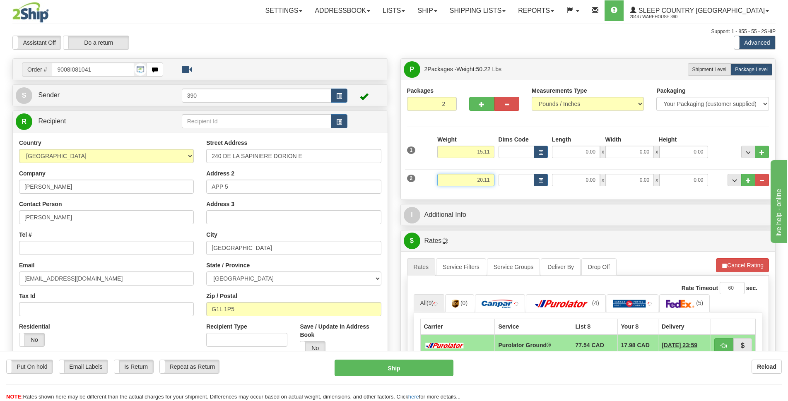
type input "20.11"
click at [582, 152] on input "0.00" at bounding box center [576, 152] width 48 height 12
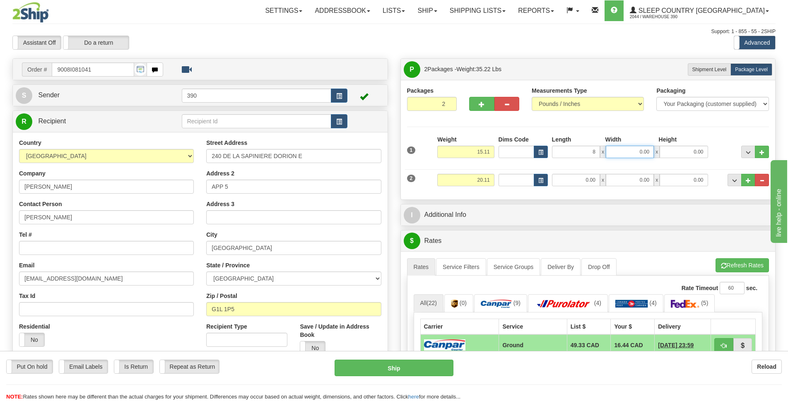
type input "8.00"
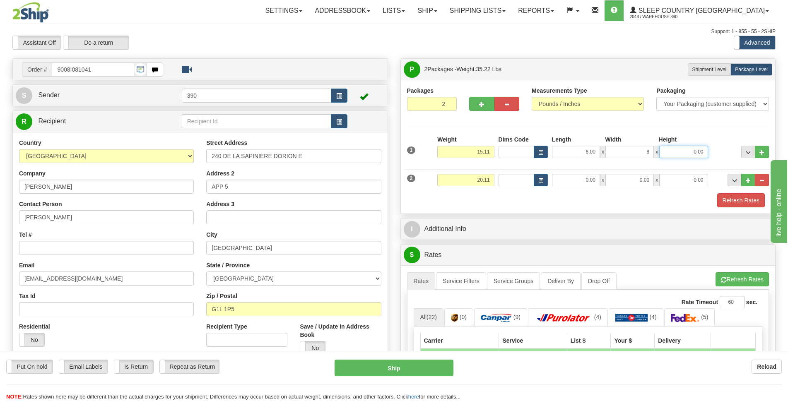
type input "8.00"
type input "20.00"
click at [585, 182] on input "0.00" at bounding box center [576, 180] width 48 height 12
type input "1.00"
type input "10.00"
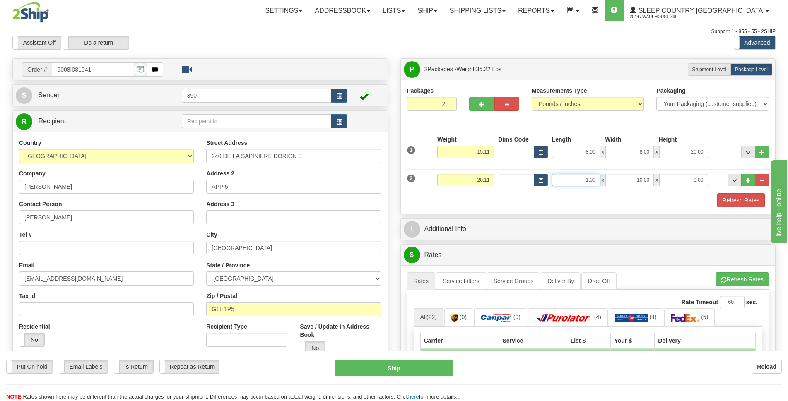
click at [589, 176] on input "1.00" at bounding box center [576, 180] width 48 height 12
type input "10.00"
type input "20.00"
click at [728, 203] on button "Refresh Rates" at bounding box center [741, 200] width 48 height 14
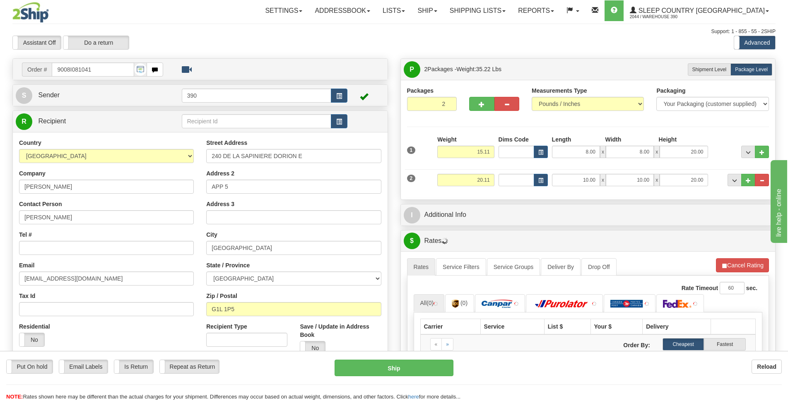
scroll to position [124, 0]
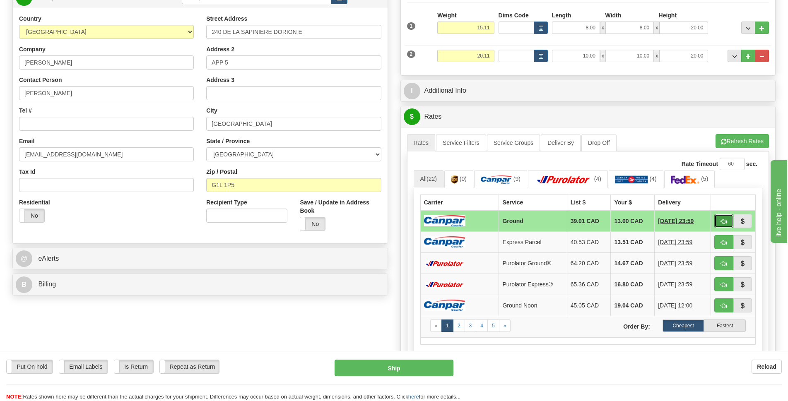
click at [721, 220] on span "button" at bounding box center [724, 221] width 6 height 5
type input "1"
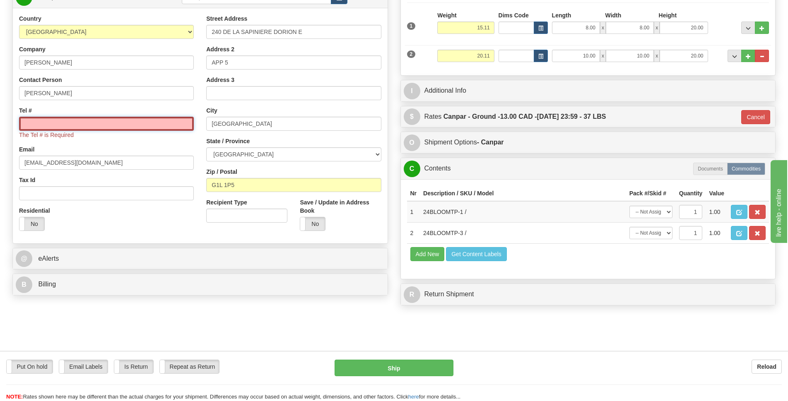
click at [46, 125] on input "Tel #" at bounding box center [106, 124] width 175 height 14
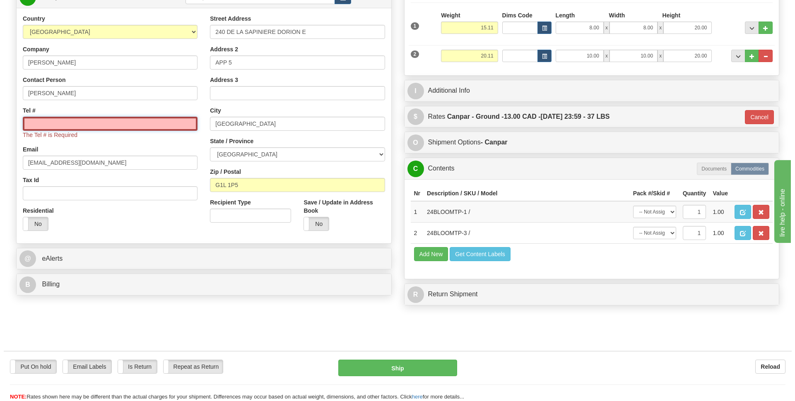
scroll to position [41, 0]
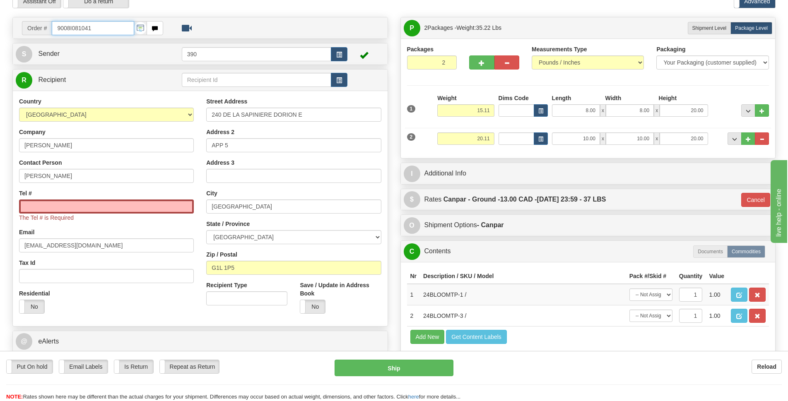
drag, startPoint x: 95, startPoint y: 30, endPoint x: 6, endPoint y: 36, distance: 89.6
click at [6, 36] on div "Order # 9008I081041 S" at bounding box center [200, 200] width 388 height 366
click at [60, 203] on input "Tel #" at bounding box center [106, 207] width 175 height 14
paste input "418 802-7581"
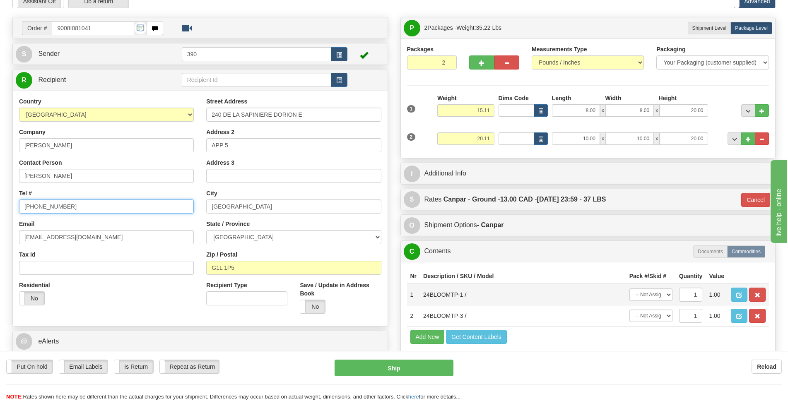
type input "418 802-7581"
click at [665, 297] on select "-- Not Assigned -- Package 1 Package 2" at bounding box center [651, 295] width 43 height 12
select select "0"
click at [630, 289] on select "-- Not Assigned -- Package 1 Package 2" at bounding box center [651, 295] width 43 height 12
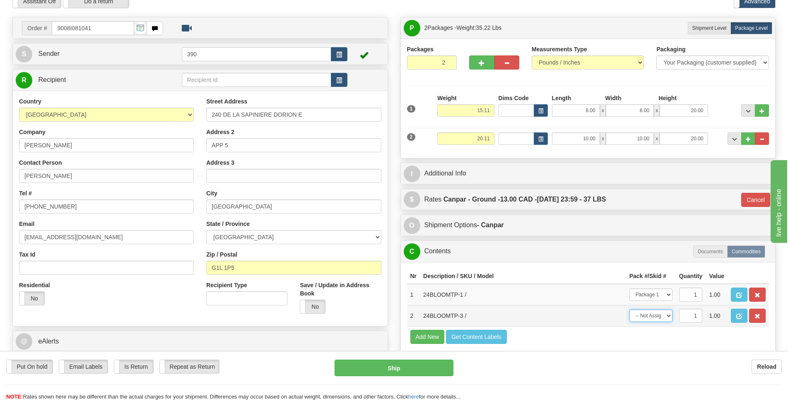
click at [668, 313] on select "-- Not Assigned -- Package 1 Package 2" at bounding box center [651, 316] width 43 height 12
select select "1"
click at [630, 310] on select "-- Not Assigned -- Package 1 Package 2" at bounding box center [651, 316] width 43 height 12
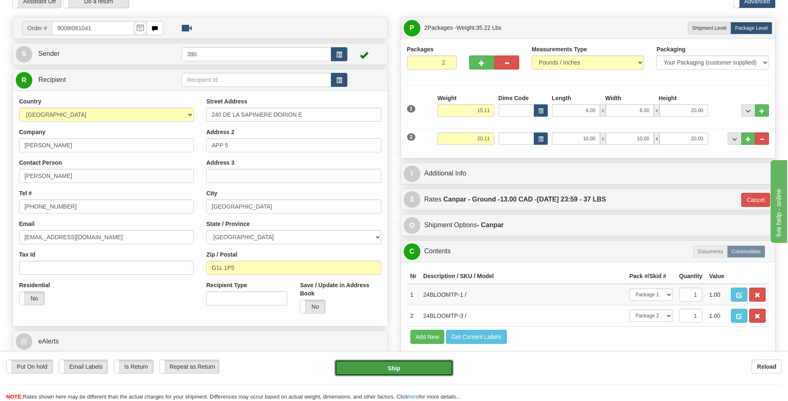
click at [415, 367] on button "Ship" at bounding box center [394, 368] width 119 height 17
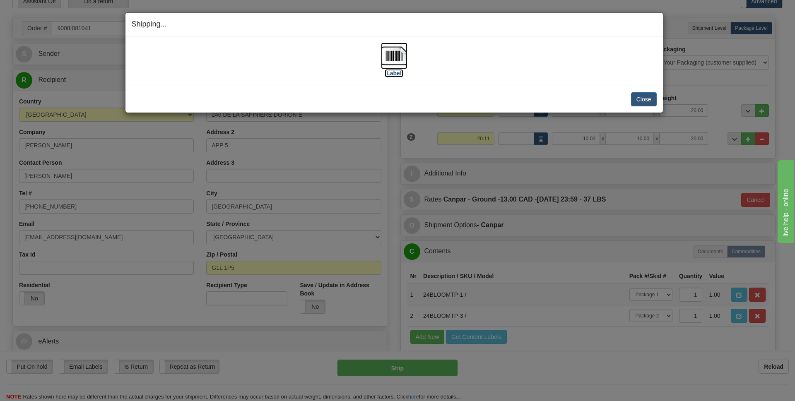
click at [386, 54] on img at bounding box center [394, 56] width 27 height 27
click at [649, 100] on button "Close" at bounding box center [644, 99] width 26 height 14
